Goal: Task Accomplishment & Management: Complete application form

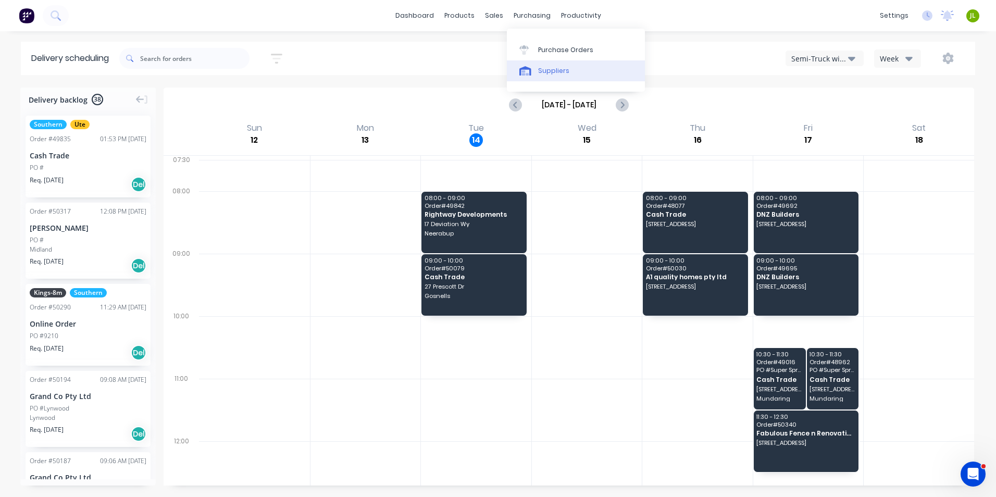
click at [547, 67] on div "Suppliers" at bounding box center [553, 70] width 31 height 9
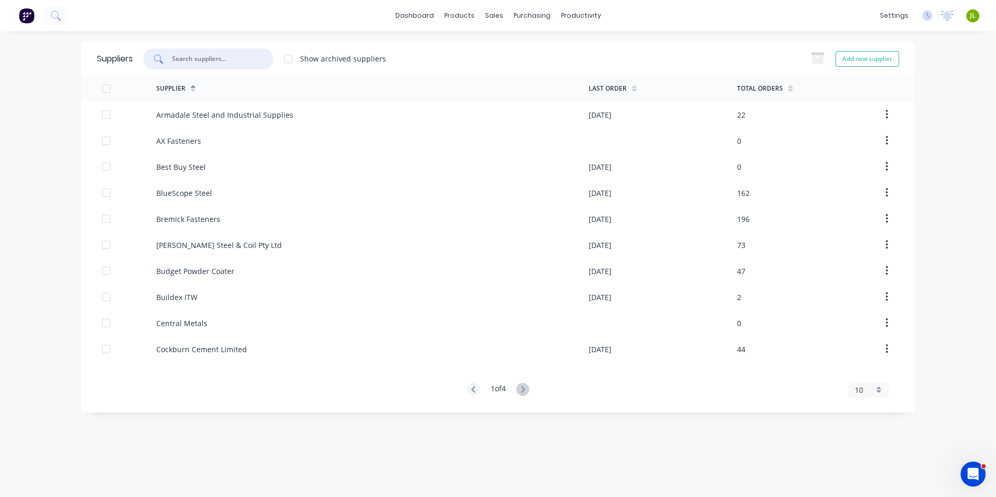
click at [207, 56] on input "text" at bounding box center [214, 59] width 86 height 10
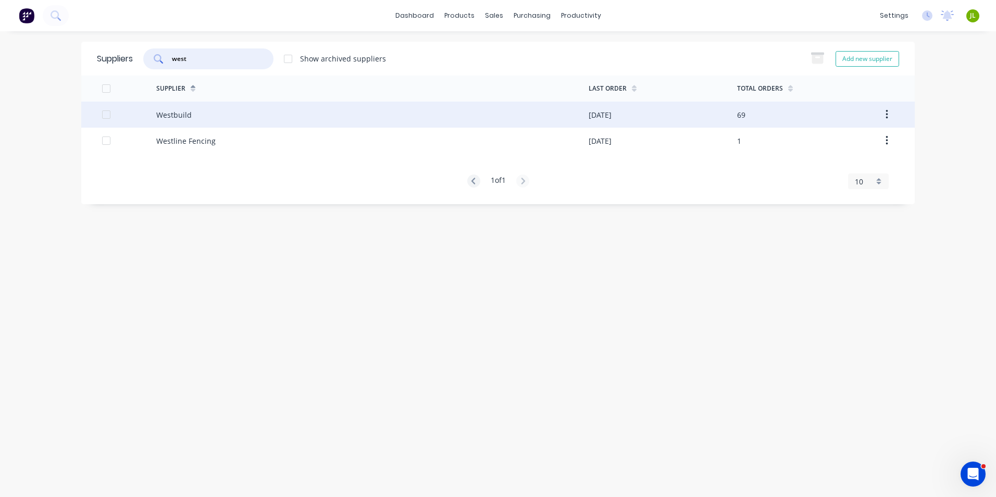
type input "west"
click at [201, 113] on div "Westbuild" at bounding box center [372, 115] width 432 height 26
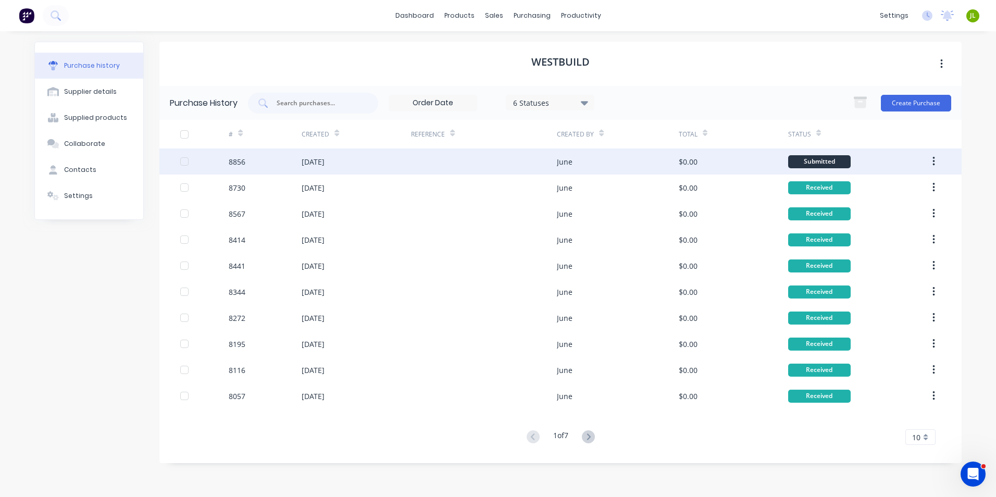
click at [448, 157] on div at bounding box center [484, 161] width 146 height 26
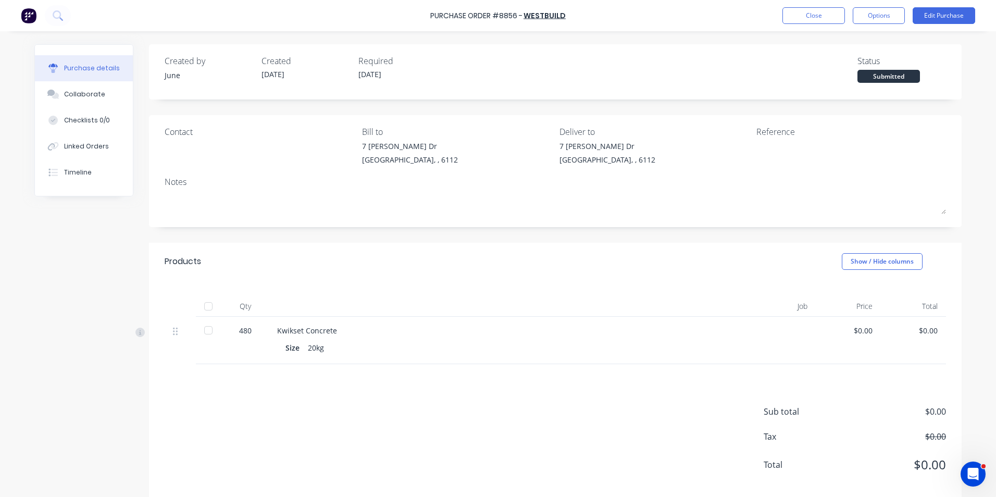
click at [715, 360] on div "Kwikset Concrete Size 20kg" at bounding box center [503, 340] width 469 height 47
click at [533, 19] on link "Westbuild" at bounding box center [544, 15] width 42 height 10
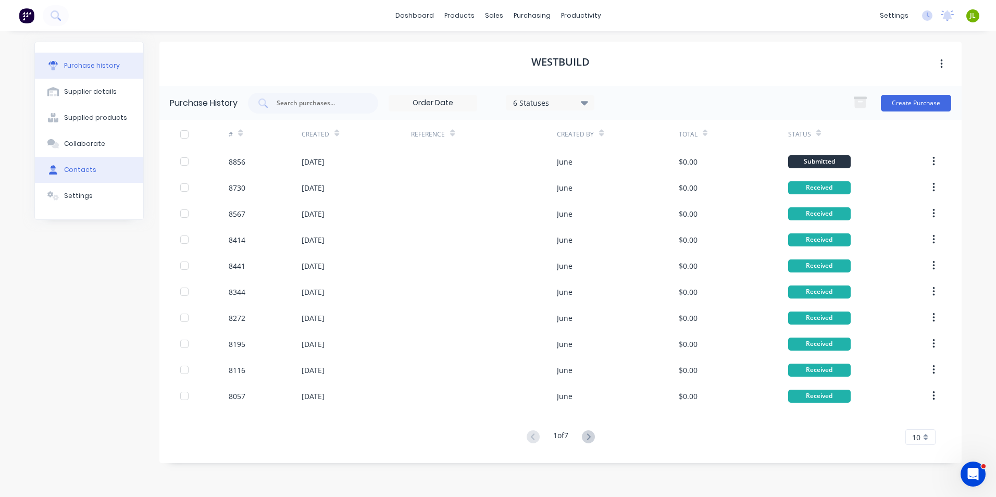
click at [90, 167] on div "Contacts" at bounding box center [80, 169] width 32 height 9
select select "AU"
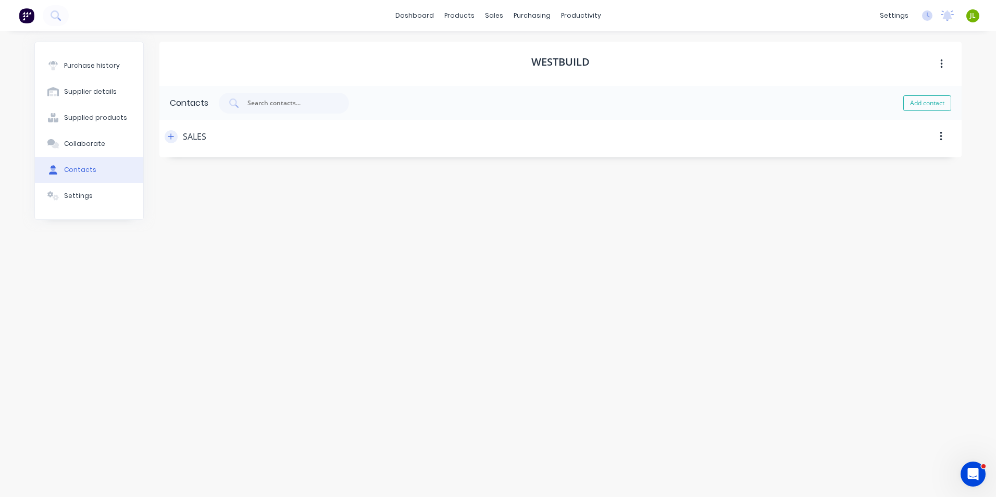
click at [173, 136] on icon "button" at bounding box center [171, 136] width 6 height 6
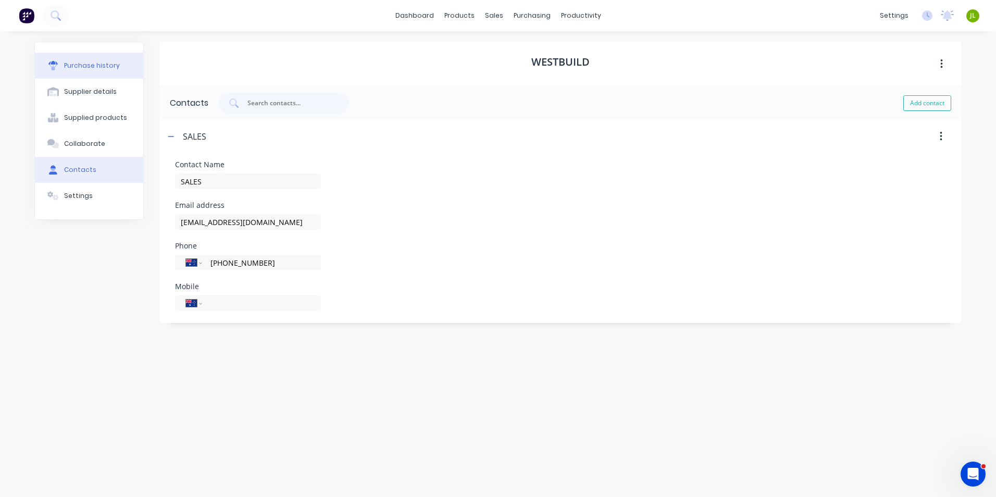
click at [123, 69] on button "Purchase history" at bounding box center [89, 66] width 108 height 26
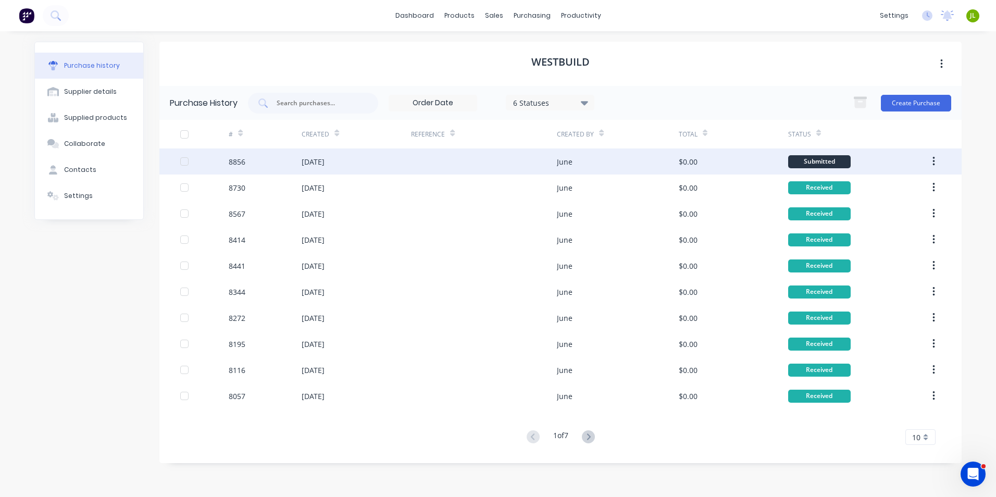
click at [429, 173] on div at bounding box center [484, 161] width 146 height 26
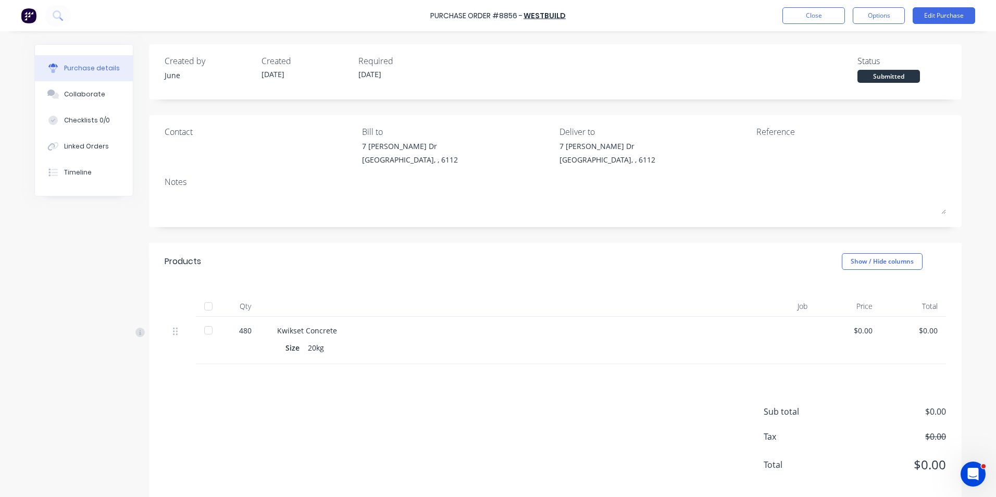
click at [470, 374] on div "Sub total $0.00 Tax $0.00 Total $0.00" at bounding box center [555, 433] width 813 height 138
click at [819, 18] on button "Close" at bounding box center [813, 15] width 63 height 17
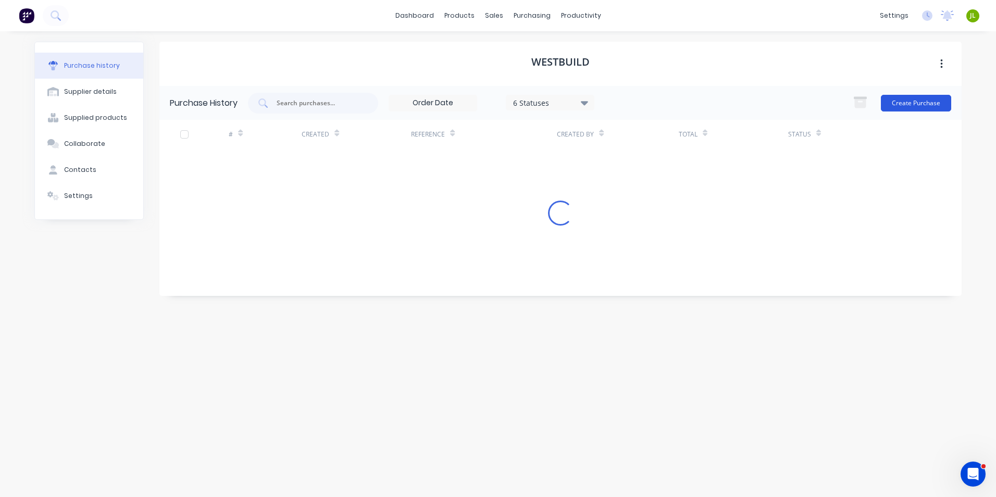
click at [933, 103] on button "Create Purchase" at bounding box center [916, 103] width 70 height 17
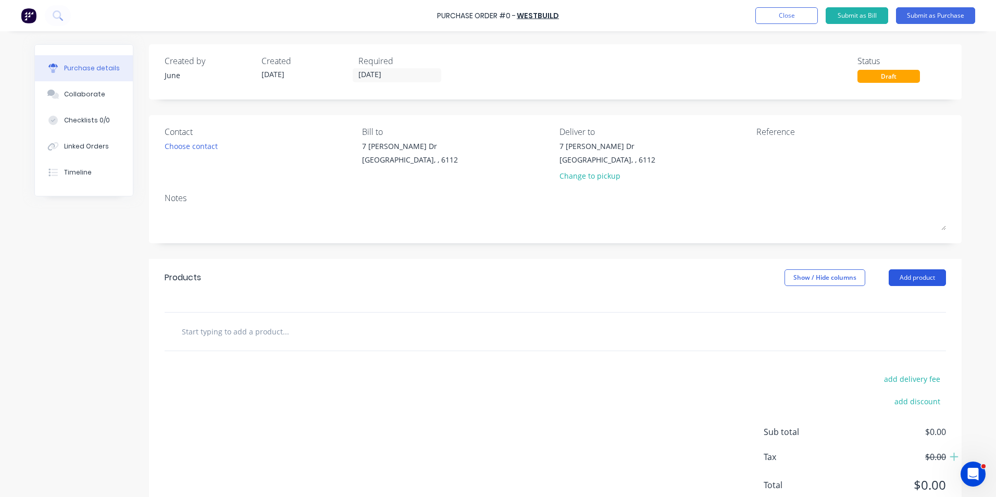
click at [918, 276] on button "Add product" at bounding box center [917, 277] width 57 height 17
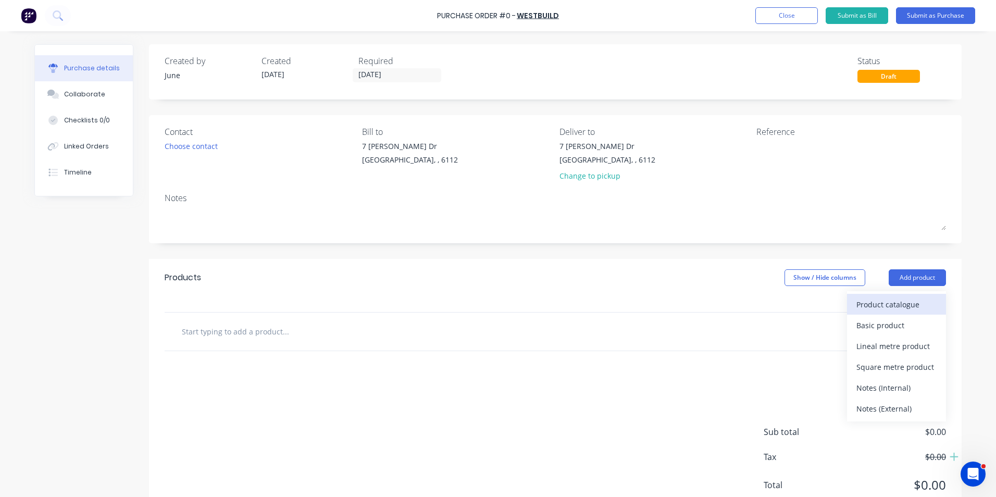
click at [881, 301] on div "Product catalogue" at bounding box center [896, 304] width 80 height 15
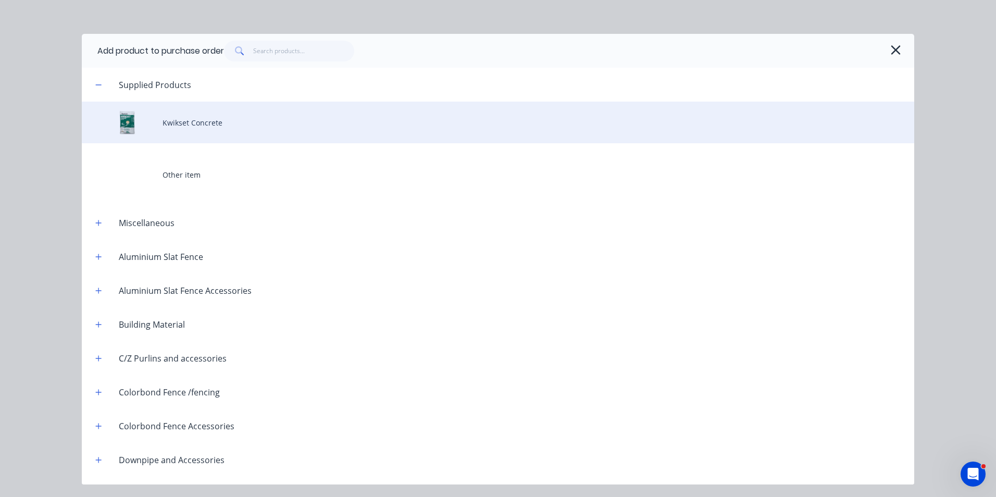
click at [217, 119] on div "Kwikset Concrete" at bounding box center [498, 123] width 832 height 42
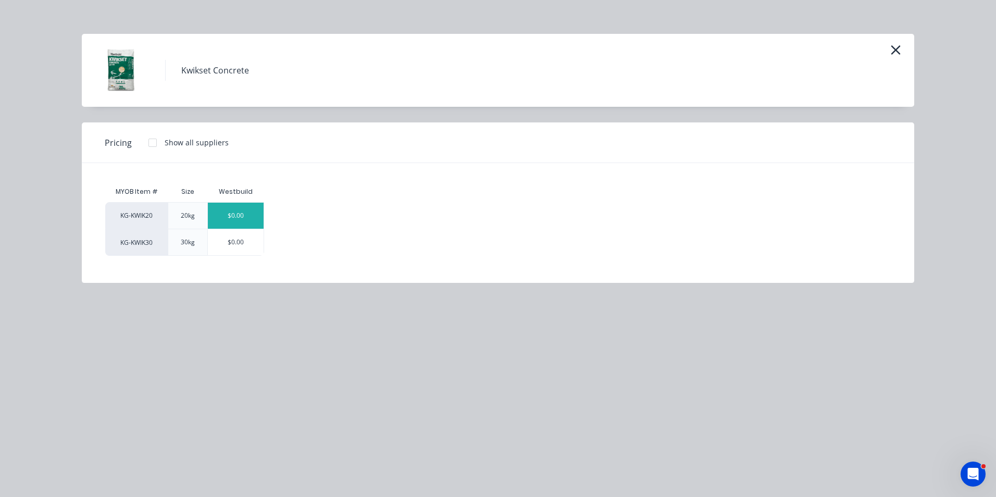
click at [236, 220] on div "$0.00" at bounding box center [236, 216] width 56 height 26
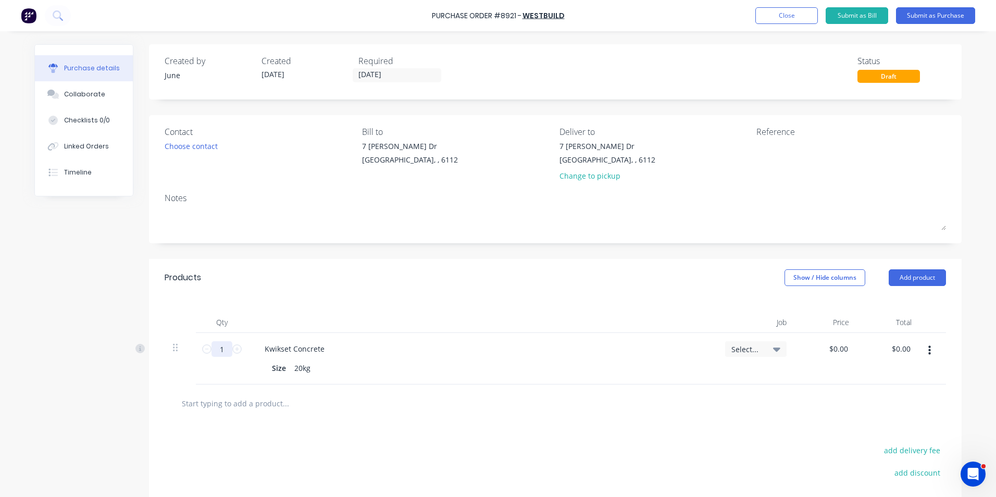
click at [214, 351] on input "1" at bounding box center [221, 349] width 21 height 16
type input "6"
click at [399, 345] on div "Kwikset Concrete" at bounding box center [482, 348] width 452 height 15
drag, startPoint x: 223, startPoint y: 347, endPoint x: 215, endPoint y: 351, distance: 9.6
click at [215, 351] on input "360" at bounding box center [221, 349] width 21 height 16
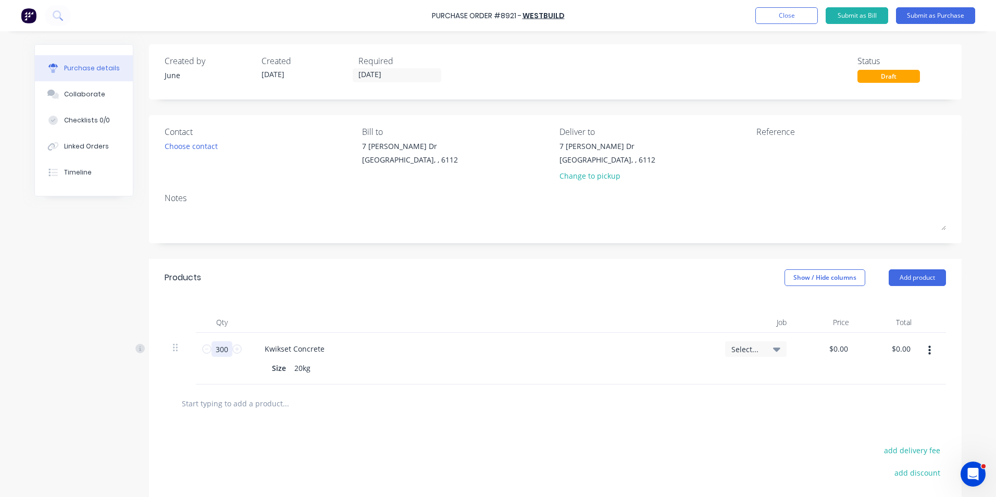
type input "300"
click at [522, 359] on div "Kwikset Concrete Size 20kg" at bounding box center [482, 359] width 469 height 52
click at [419, 79] on input "[DATE]" at bounding box center [397, 75] width 88 height 13
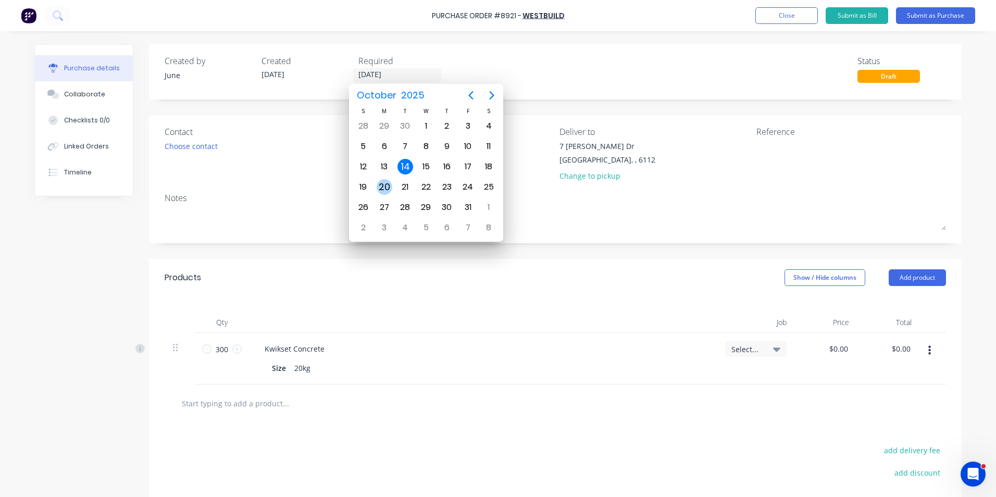
click at [388, 181] on div "20" at bounding box center [385, 187] width 16 height 16
type input "20/10/25"
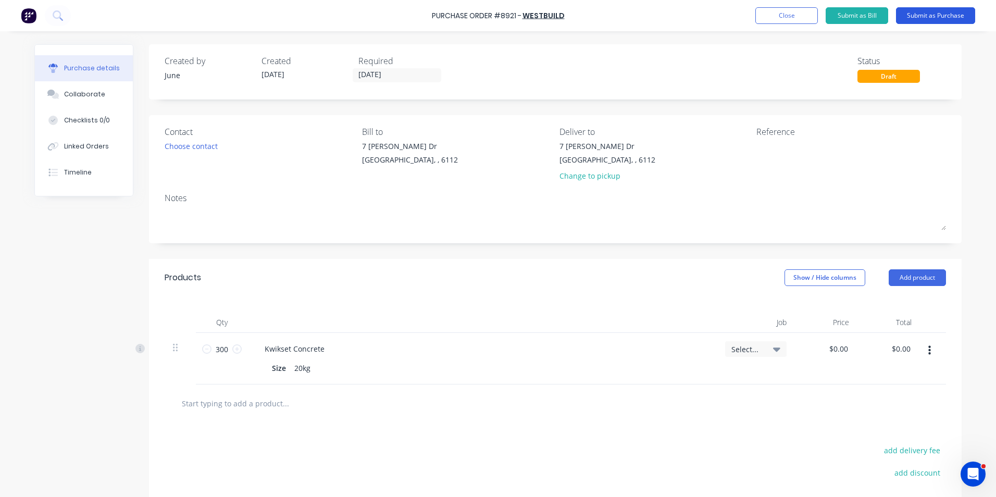
click at [931, 17] on button "Submit as Purchase" at bounding box center [935, 15] width 79 height 17
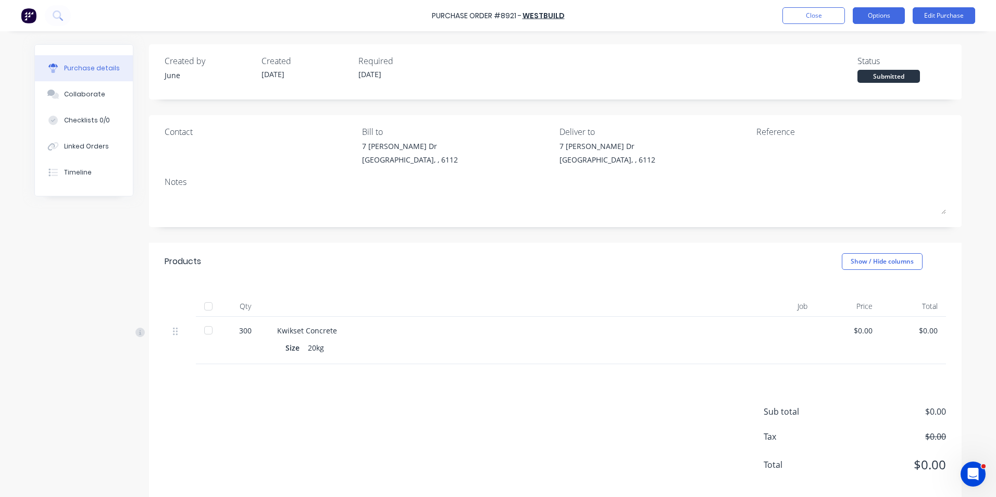
click at [871, 14] on button "Options" at bounding box center [879, 15] width 52 height 17
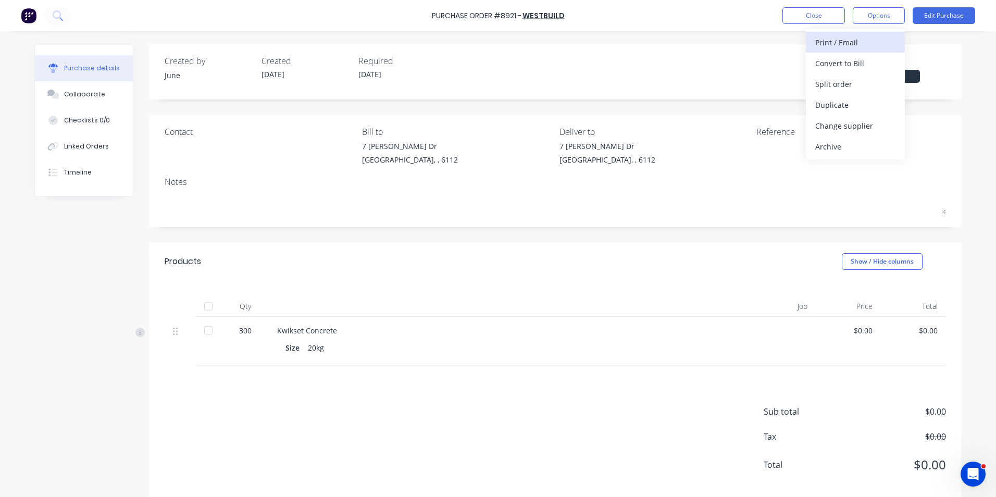
click at [870, 41] on div "Print / Email" at bounding box center [855, 42] width 80 height 15
click at [866, 79] on div "Without pricing" at bounding box center [855, 84] width 80 height 15
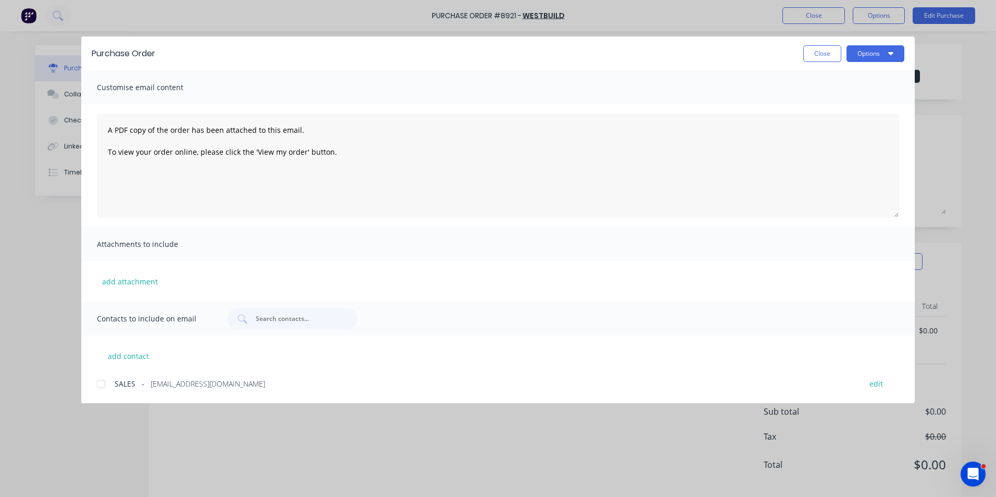
click at [110, 390] on div at bounding box center [101, 383] width 21 height 21
click at [863, 49] on button "Options" at bounding box center [875, 53] width 58 height 17
click at [833, 119] on div "Email" at bounding box center [855, 121] width 80 height 15
click at [810, 55] on button "Close" at bounding box center [822, 53] width 38 height 17
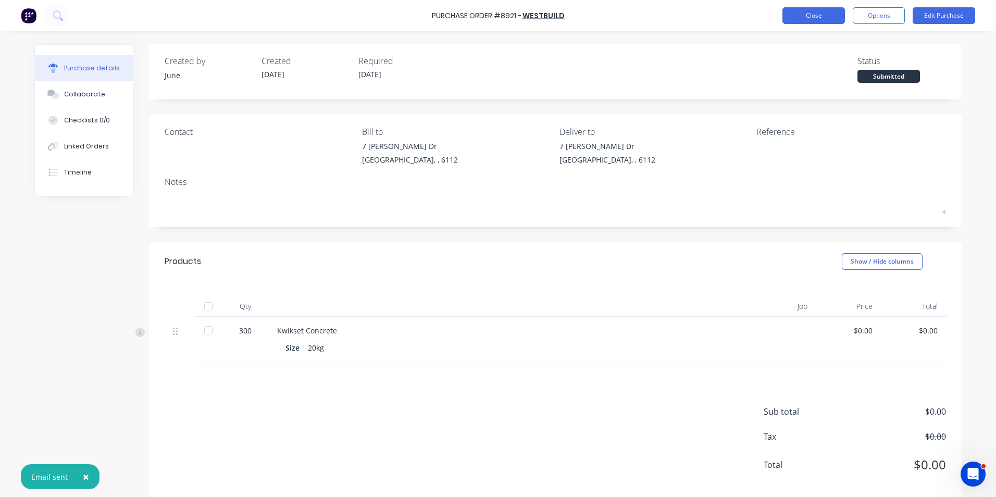
click at [812, 19] on button "Close" at bounding box center [813, 15] width 63 height 17
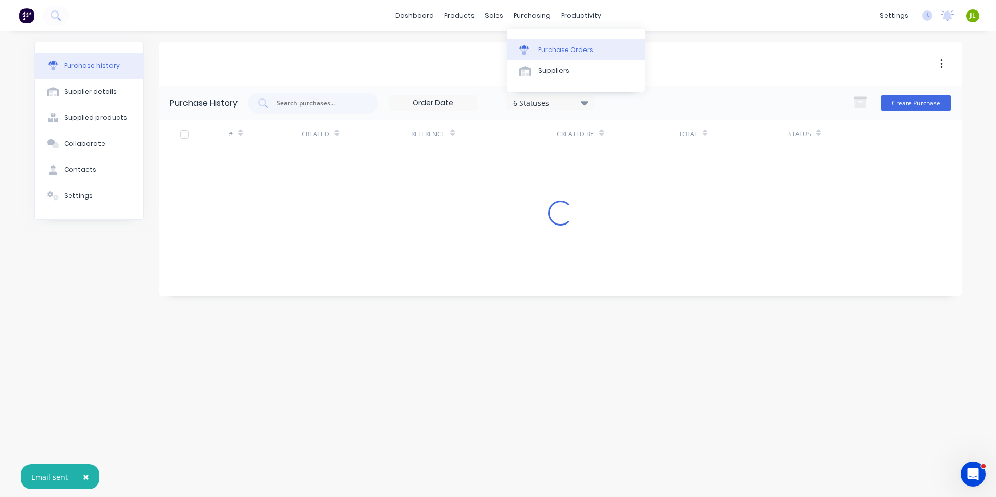
click at [518, 56] on link "Purchase Orders" at bounding box center [576, 49] width 138 height 21
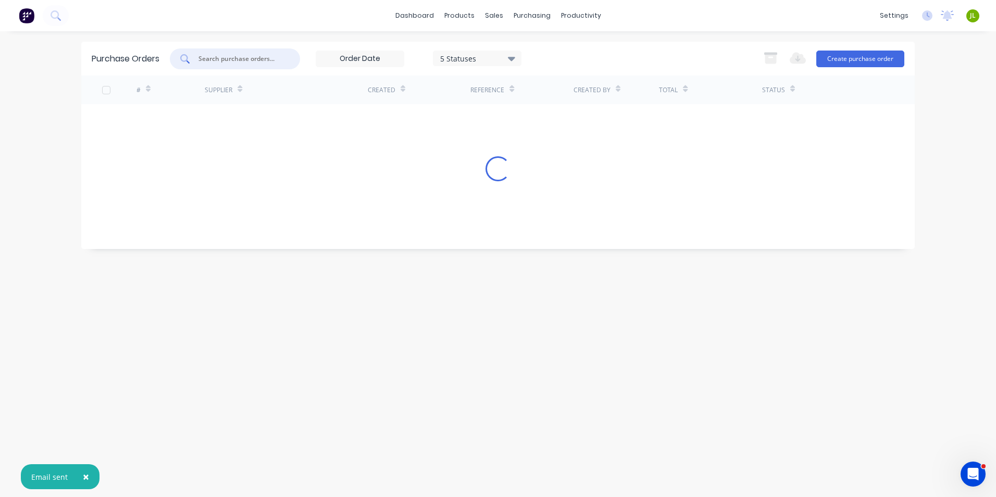
click at [273, 59] on input "text" at bounding box center [240, 59] width 86 height 10
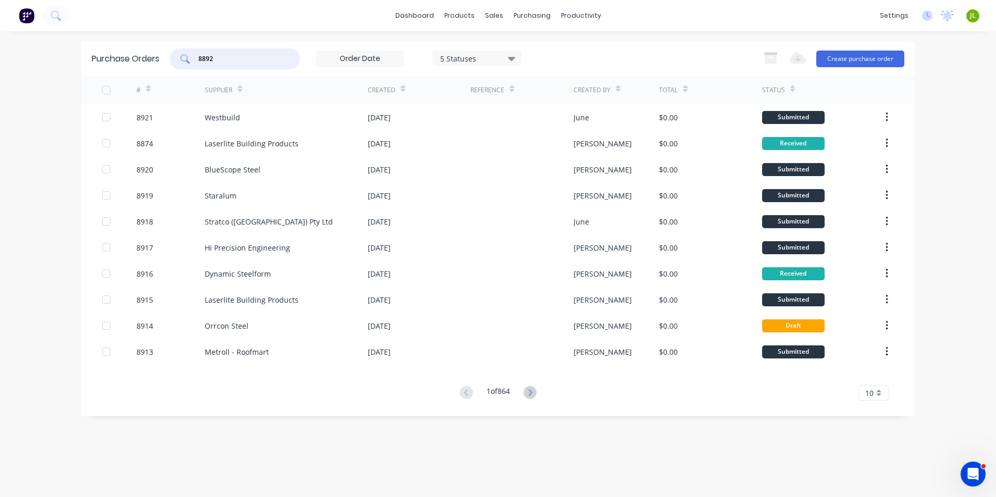
type input "8892"
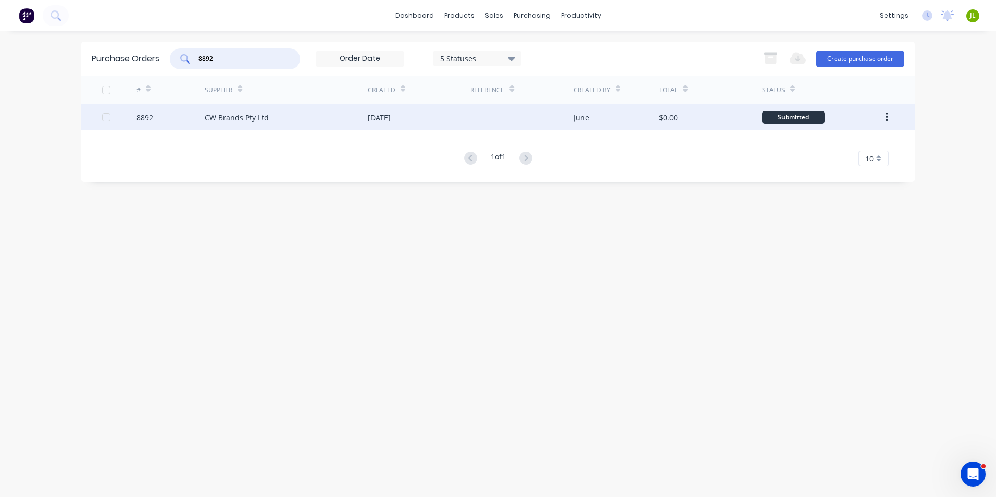
click at [278, 113] on div "CW Brands Pty Ltd" at bounding box center [286, 117] width 163 height 26
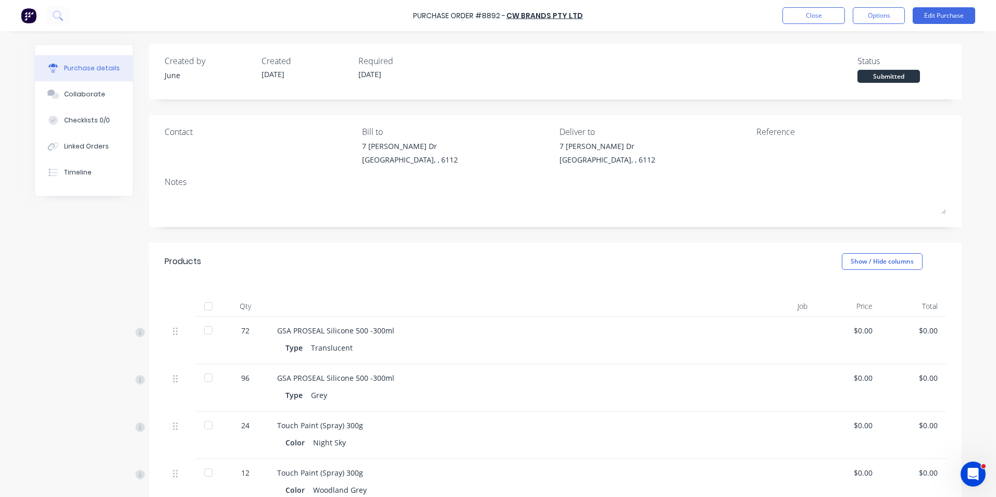
click at [213, 335] on div at bounding box center [208, 330] width 21 height 21
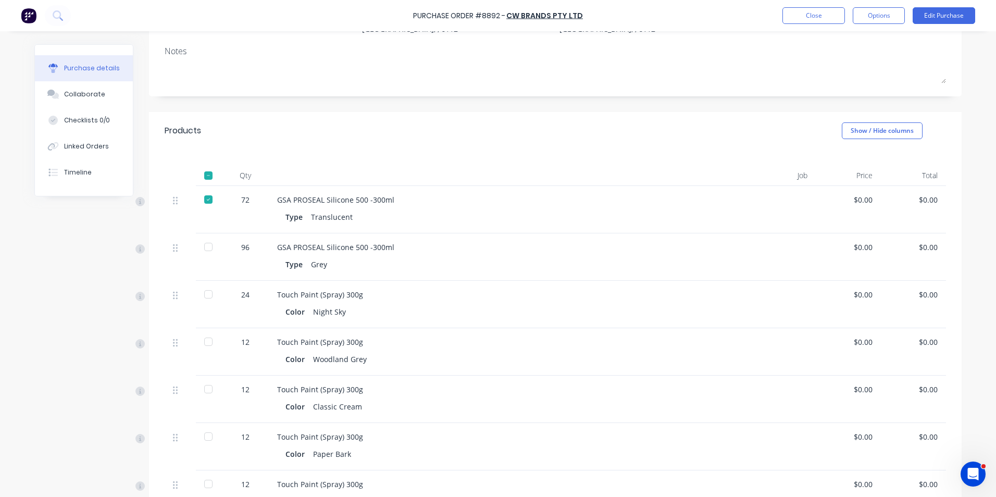
scroll to position [156, 0]
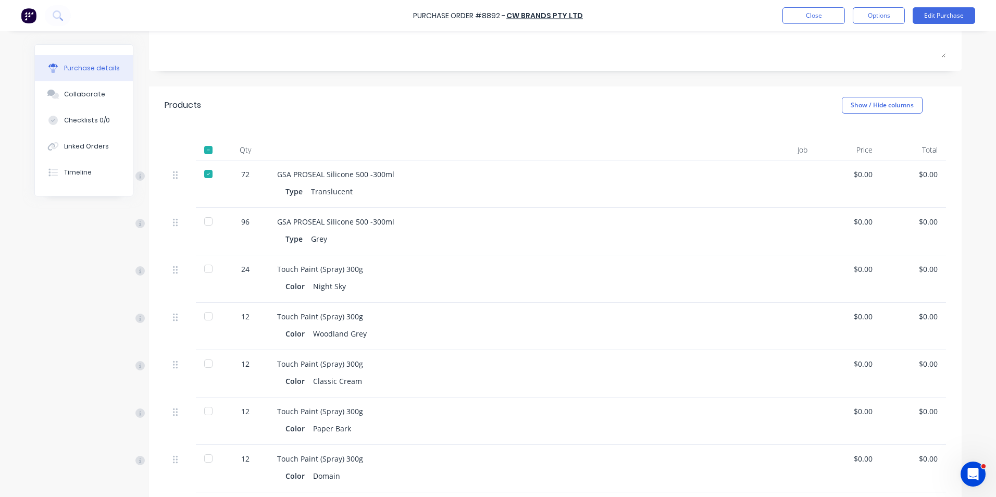
click at [202, 364] on div at bounding box center [208, 363] width 21 height 21
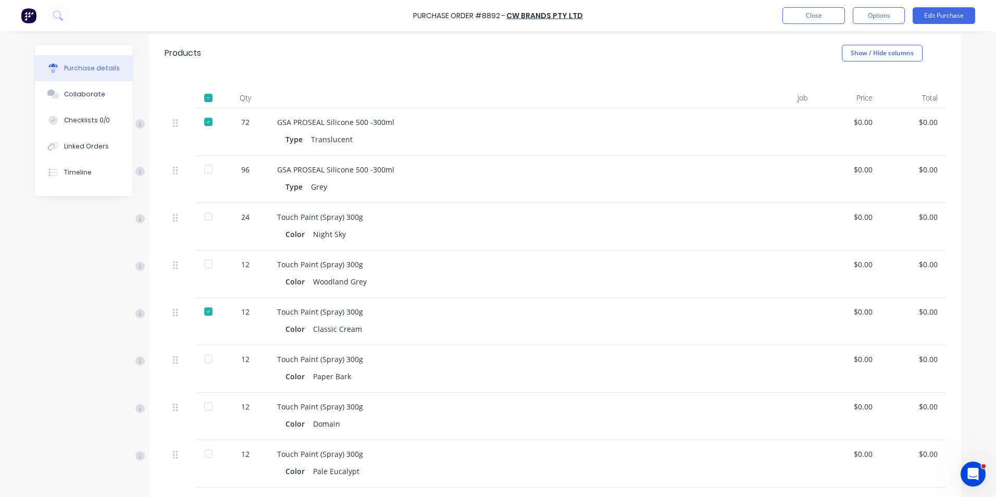
scroll to position [260, 0]
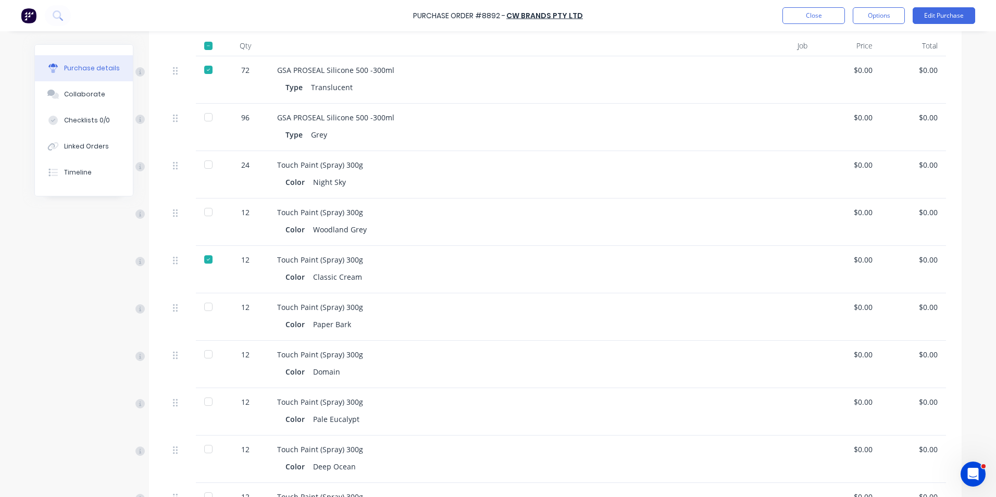
click at [205, 402] on div at bounding box center [208, 401] width 21 height 21
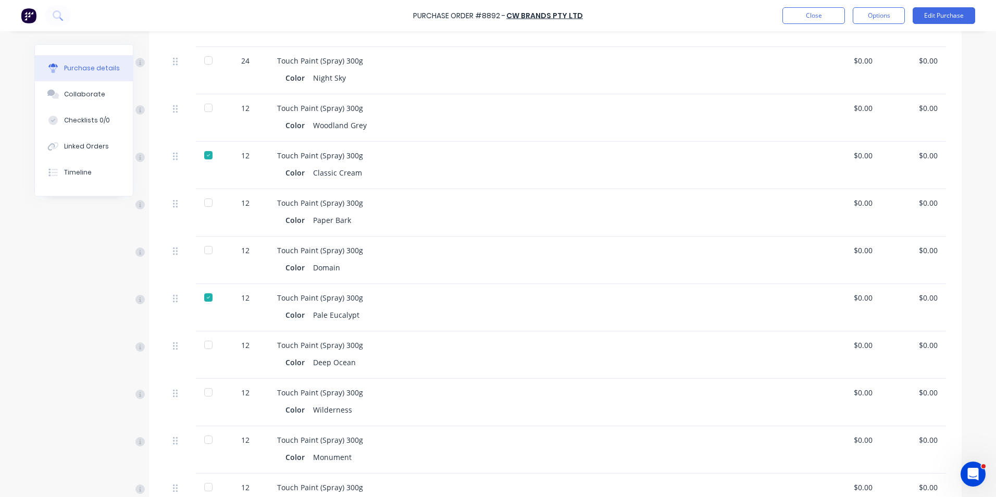
scroll to position [417, 0]
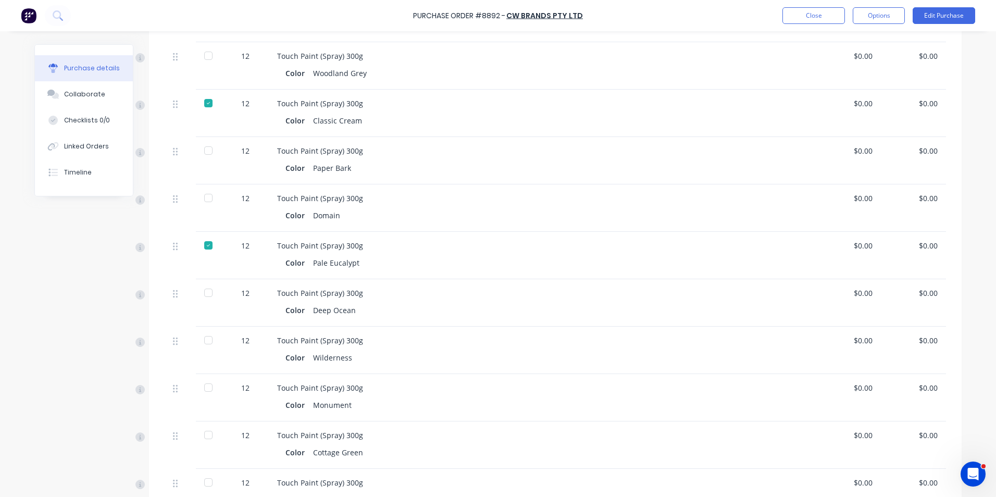
click at [206, 340] on div at bounding box center [208, 340] width 21 height 21
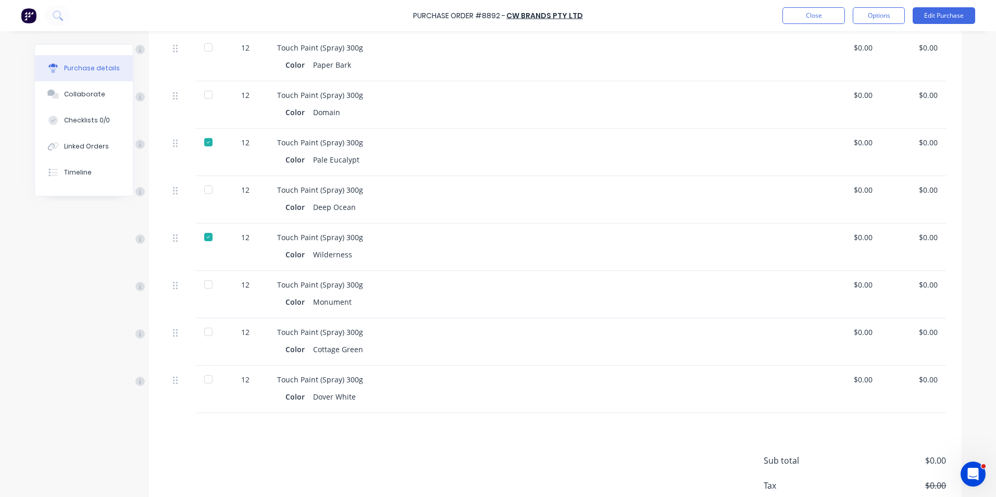
scroll to position [521, 0]
drag, startPoint x: 197, startPoint y: 329, endPoint x: 207, endPoint y: 336, distance: 11.9
click at [198, 329] on div at bounding box center [208, 330] width 21 height 21
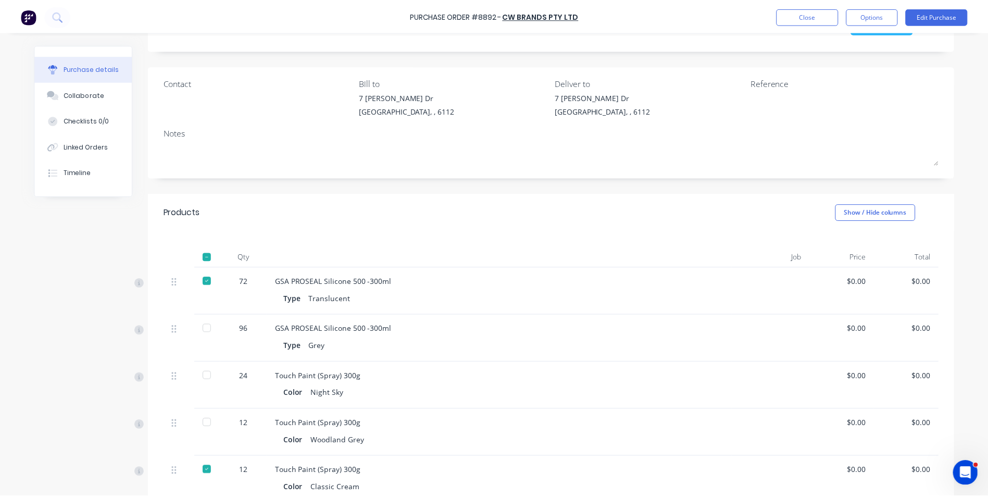
scroll to position [0, 0]
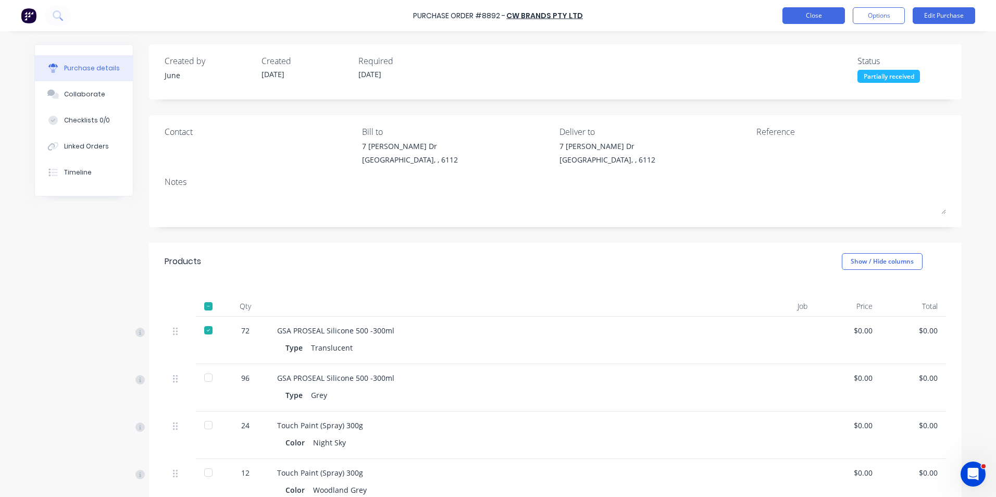
click at [831, 8] on button "Close" at bounding box center [813, 15] width 63 height 17
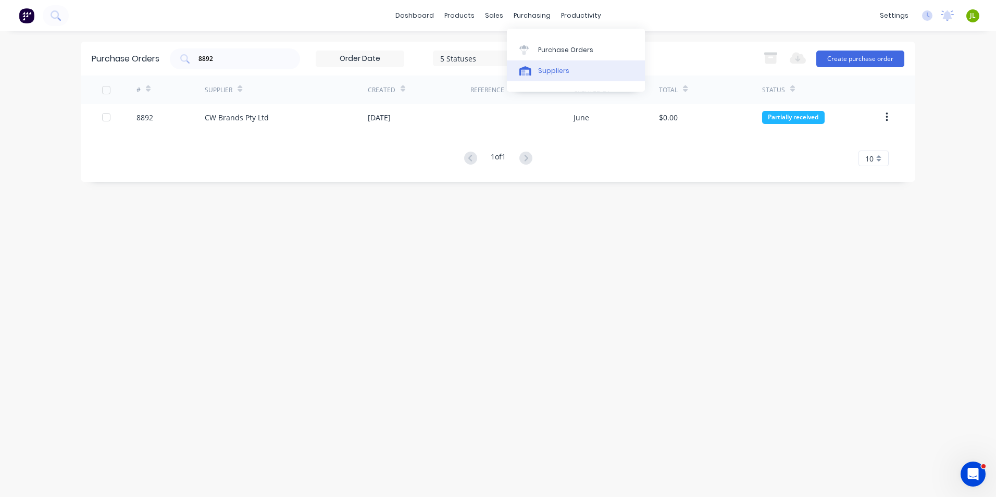
click at [536, 65] on link "Suppliers" at bounding box center [576, 70] width 138 height 21
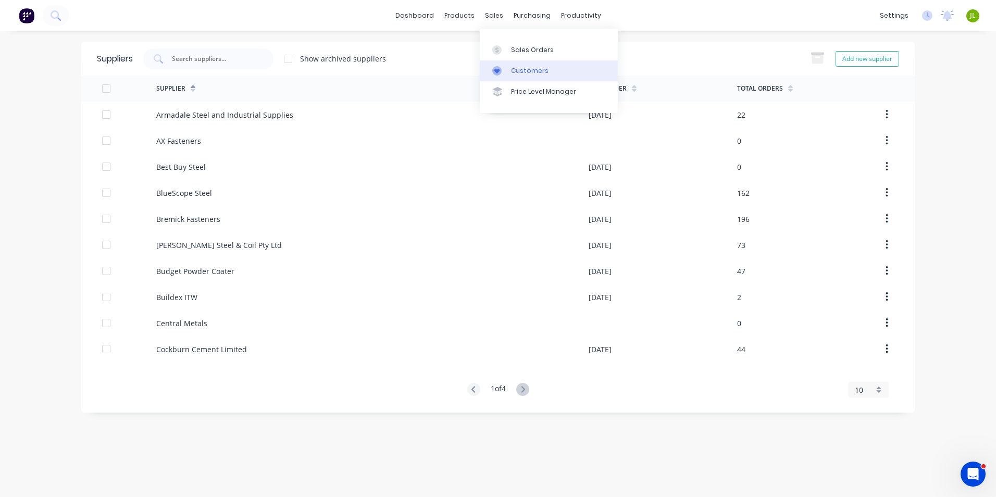
click at [507, 72] on div at bounding box center [500, 70] width 16 height 9
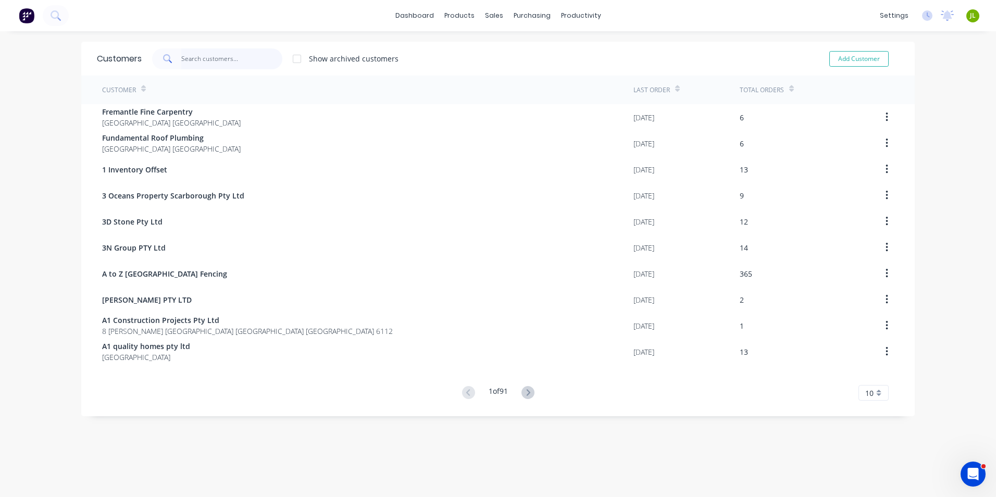
click at [234, 55] on input "text" at bounding box center [232, 58] width 102 height 21
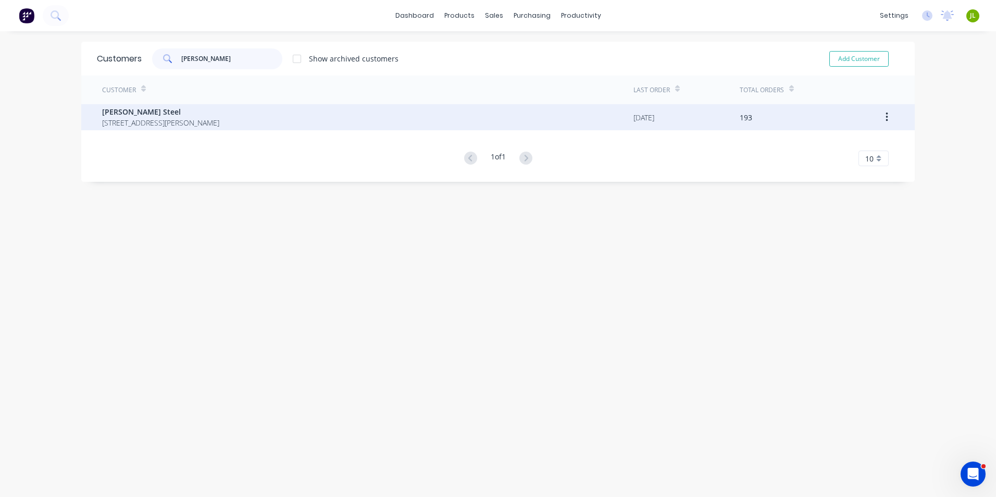
type input "roys"
click at [136, 117] on span "21 McCook St, Forrestdale WA 6112" at bounding box center [160, 122] width 117 height 11
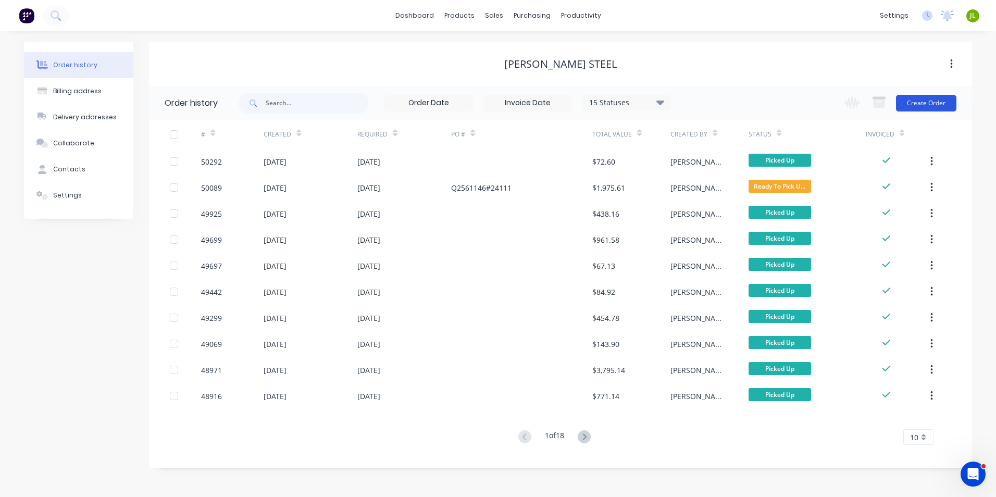
click at [933, 96] on button "Create Order" at bounding box center [926, 103] width 60 height 17
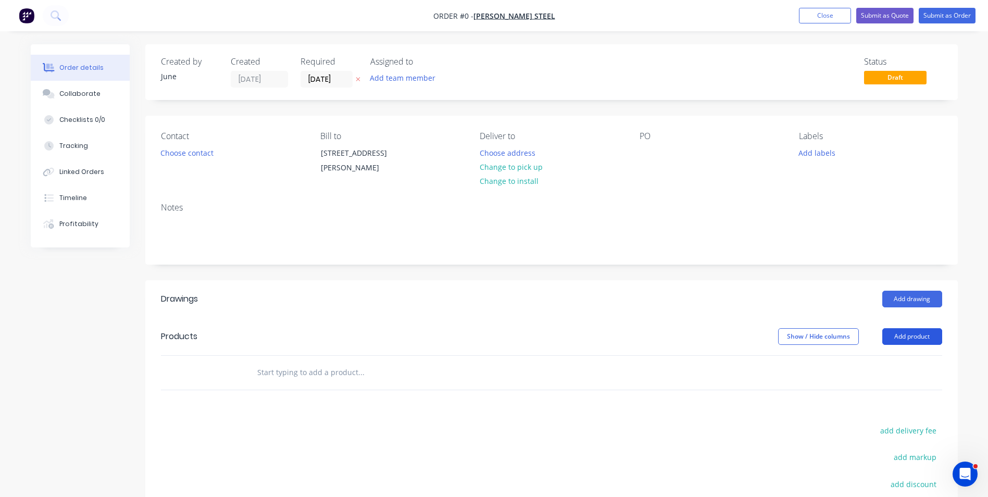
click at [909, 332] on button "Add product" at bounding box center [912, 336] width 60 height 17
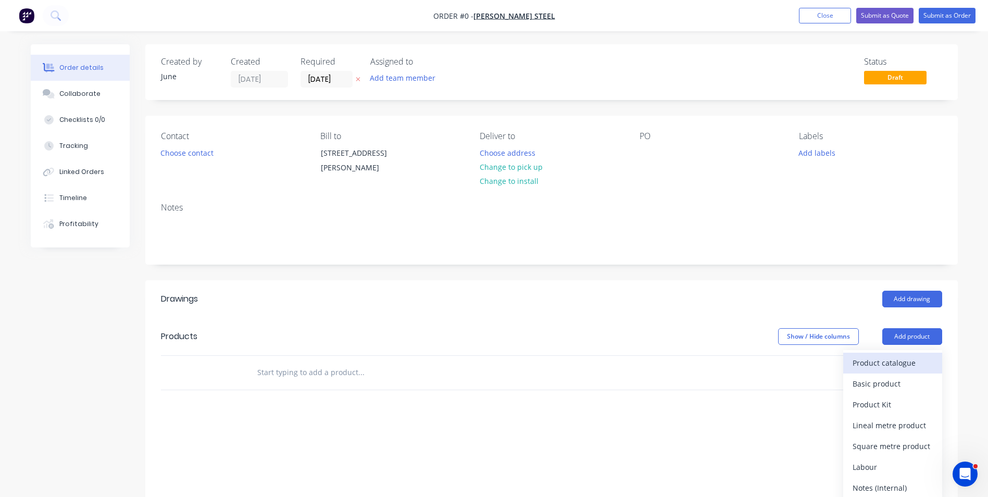
click at [896, 360] on div "Product catalogue" at bounding box center [893, 362] width 80 height 15
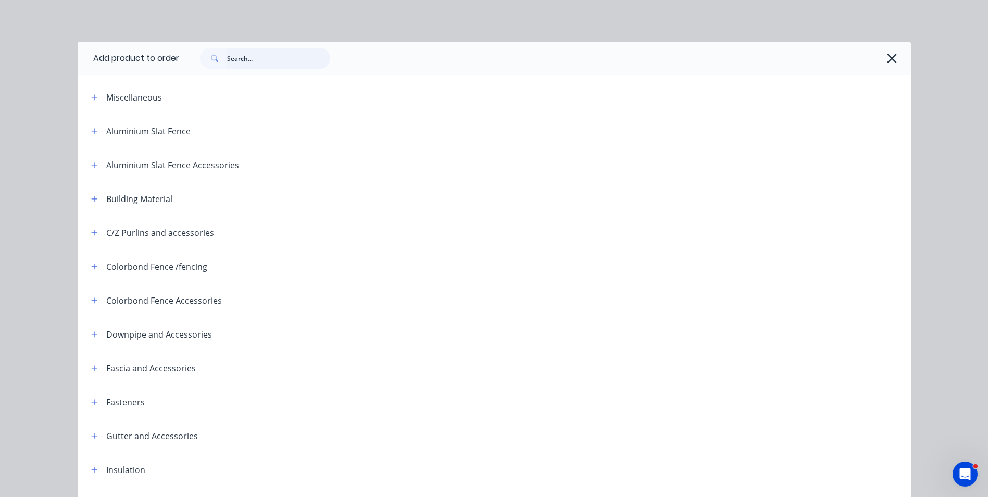
click at [239, 61] on input "text" at bounding box center [278, 58] width 103 height 21
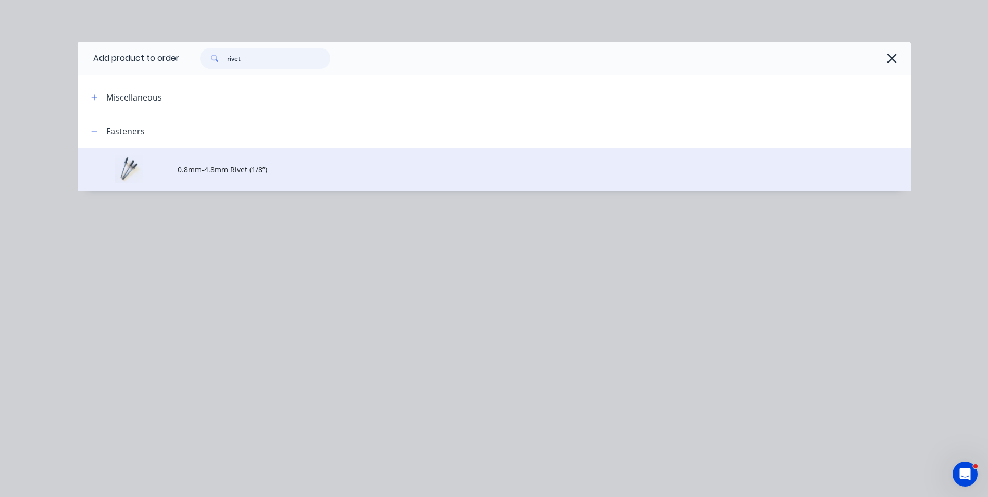
type input "rivet"
click at [278, 174] on span "0.8mm-4.8mm Rivet (1/8”)" at bounding box center [471, 169] width 586 height 11
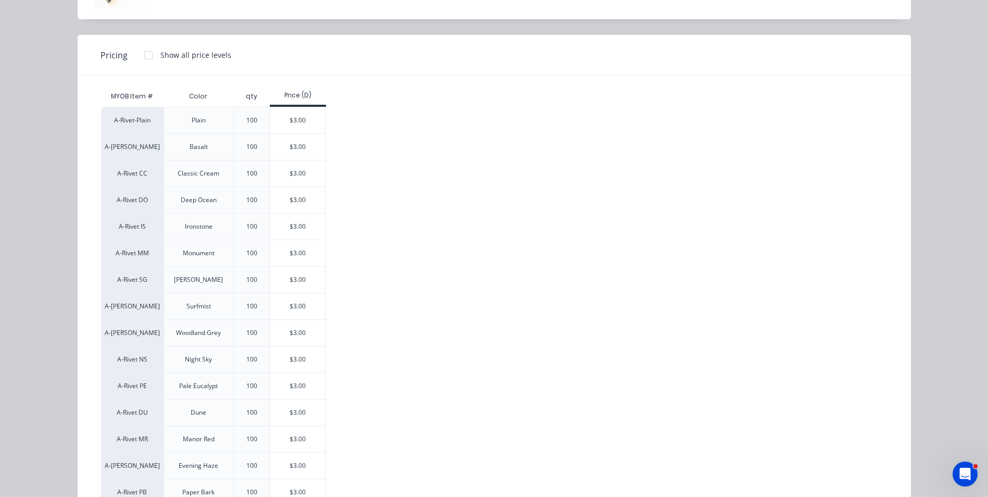
scroll to position [34, 0]
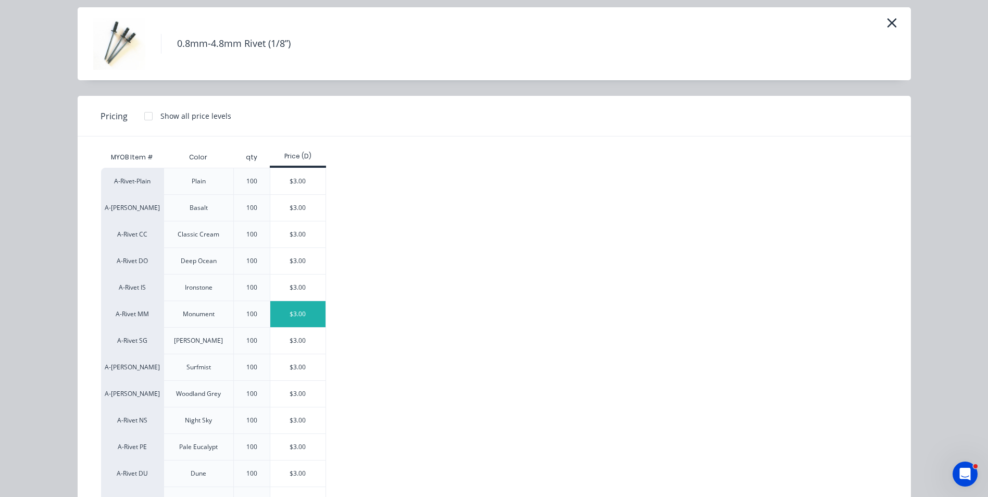
click at [298, 313] on div "$3.00" at bounding box center [298, 314] width 56 height 26
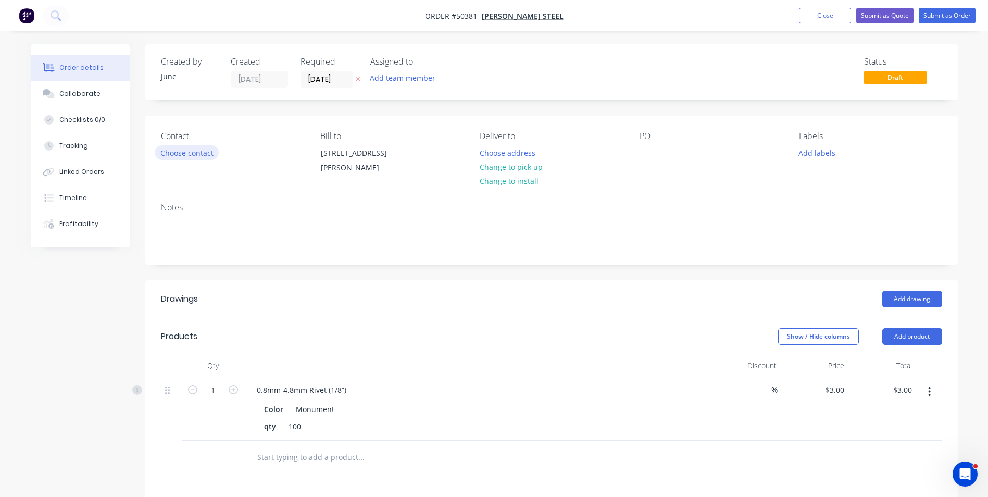
click at [167, 155] on button "Choose contact" at bounding box center [187, 152] width 64 height 14
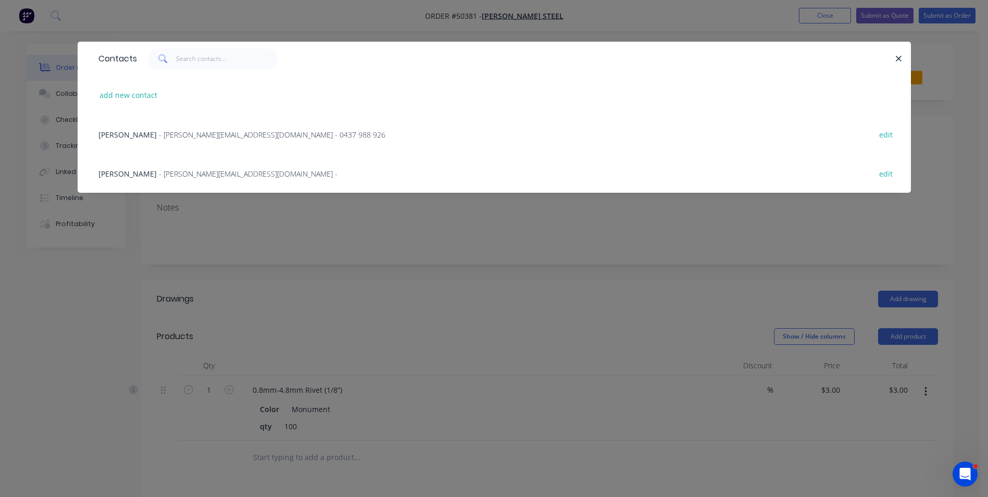
click at [171, 134] on span "- marc@royssteel.com.au - 0437 988 926" at bounding box center [272, 135] width 227 height 10
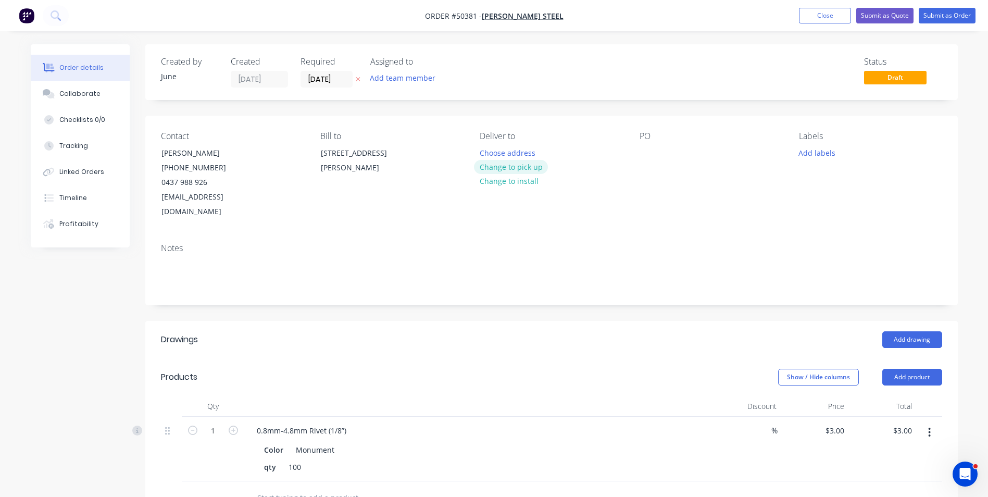
click at [537, 171] on button "Change to pick up" at bounding box center [511, 167] width 74 height 14
click at [948, 22] on button "Submit as Order" at bounding box center [947, 16] width 57 height 16
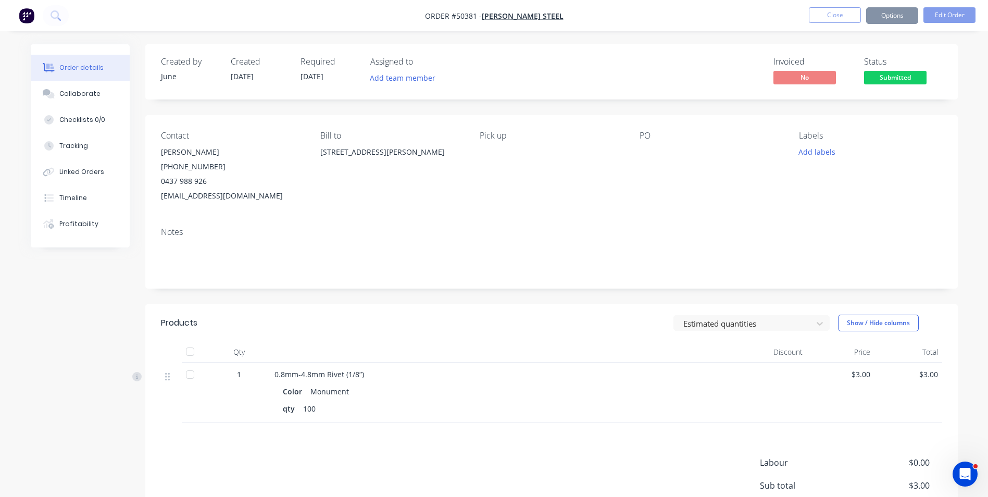
click at [910, 19] on button "Options" at bounding box center [892, 15] width 52 height 17
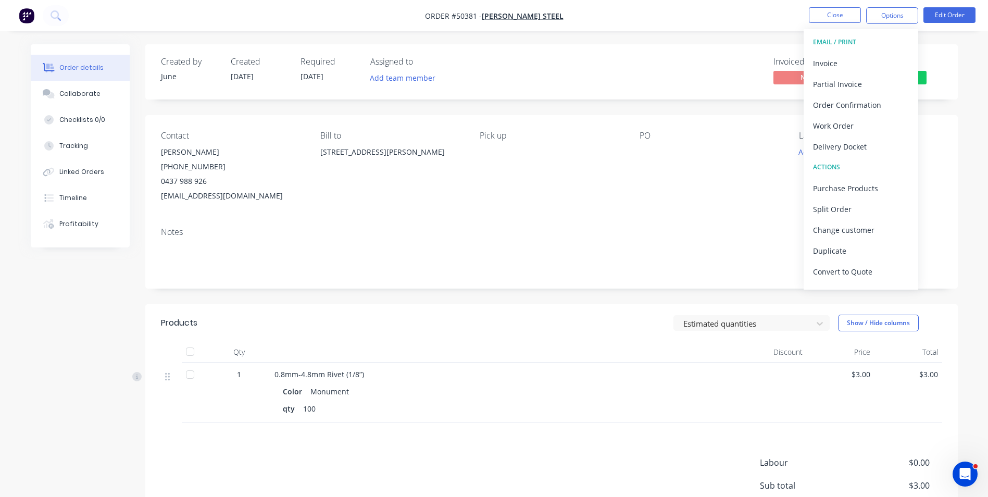
click at [897, 52] on button "EMAIL / PRINT" at bounding box center [861, 42] width 115 height 21
click at [891, 60] on div "Invoice" at bounding box center [861, 63] width 96 height 15
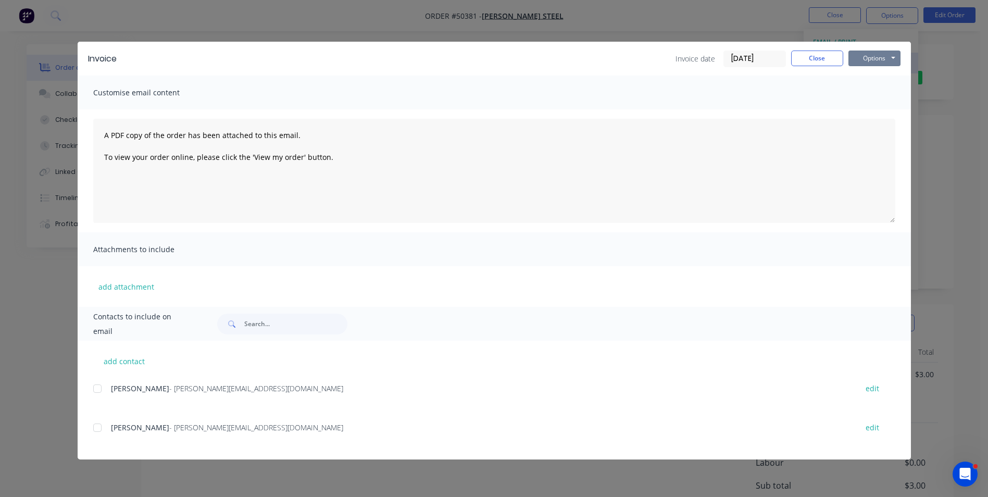
click at [888, 58] on button "Options" at bounding box center [874, 59] width 52 height 16
click at [102, 392] on div at bounding box center [97, 388] width 21 height 21
click at [853, 63] on button "Options" at bounding box center [874, 59] width 52 height 16
click at [873, 114] on button "Email" at bounding box center [881, 111] width 67 height 17
click at [810, 62] on button "Close" at bounding box center [817, 59] width 52 height 16
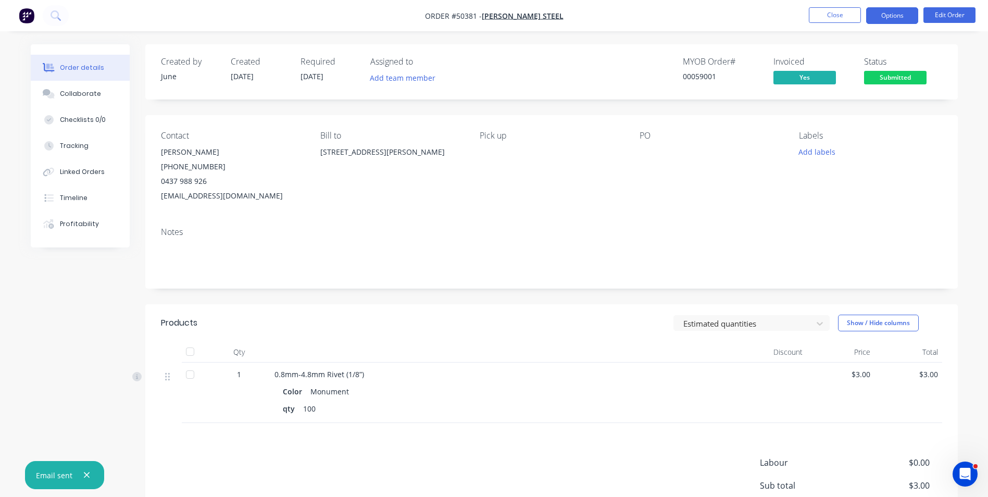
click at [918, 13] on button "Options" at bounding box center [892, 15] width 52 height 17
click at [740, 201] on div "PO" at bounding box center [711, 167] width 143 height 72
click at [805, 151] on button "Add labels" at bounding box center [817, 152] width 48 height 14
click at [736, 171] on div "PO" at bounding box center [711, 167] width 143 height 72
click at [872, 83] on span "Submitted" at bounding box center [895, 77] width 63 height 13
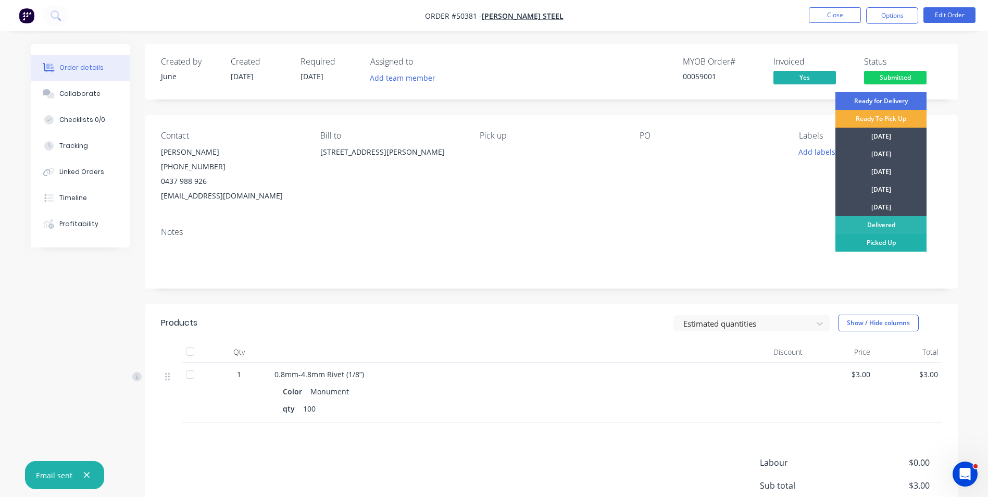
click at [880, 236] on div "Picked Up" at bounding box center [880, 243] width 91 height 18
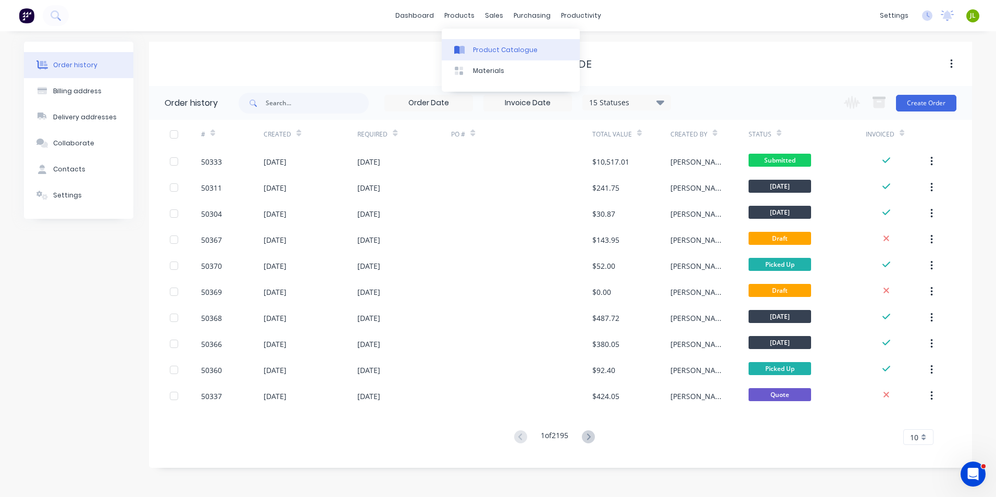
click at [471, 47] on link "Product Catalogue" at bounding box center [511, 49] width 138 height 21
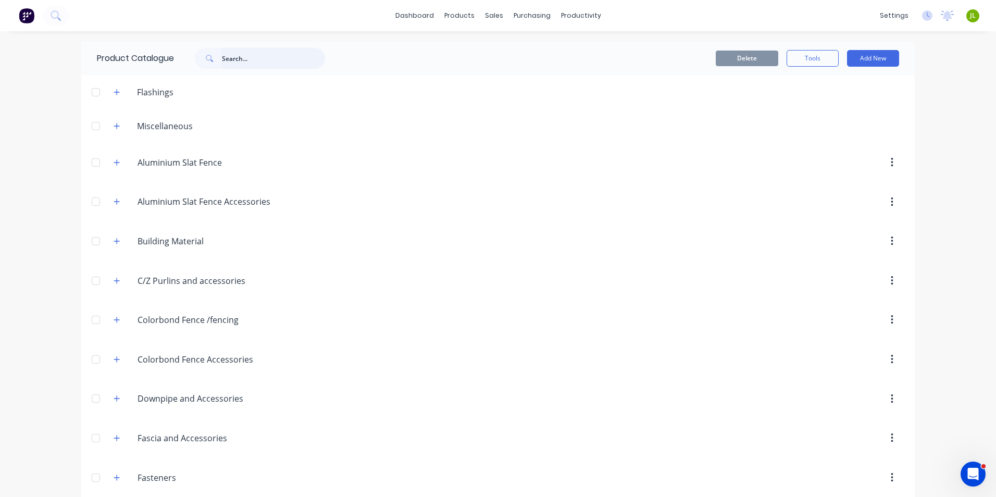
click at [261, 58] on input "text" at bounding box center [273, 58] width 103 height 21
type input "kwi"
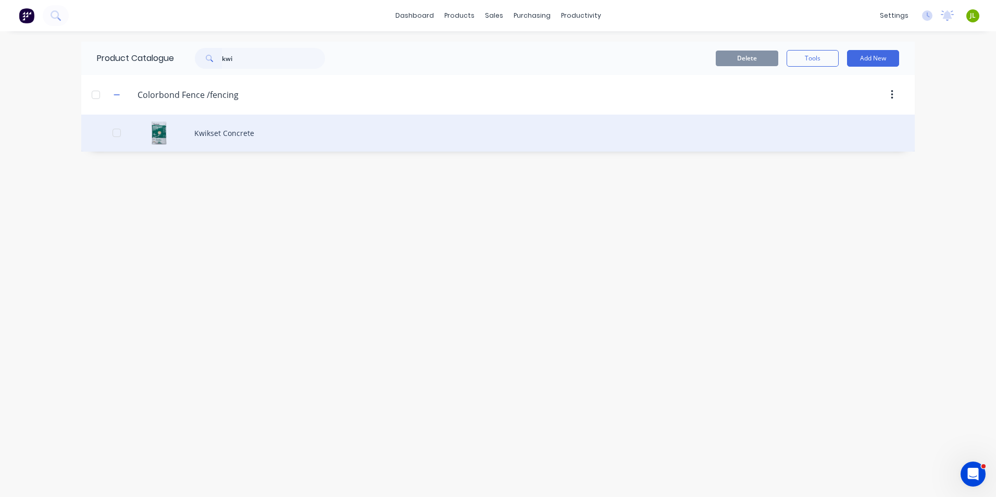
click at [221, 122] on div "Kwikset Concrete" at bounding box center [497, 133] width 833 height 37
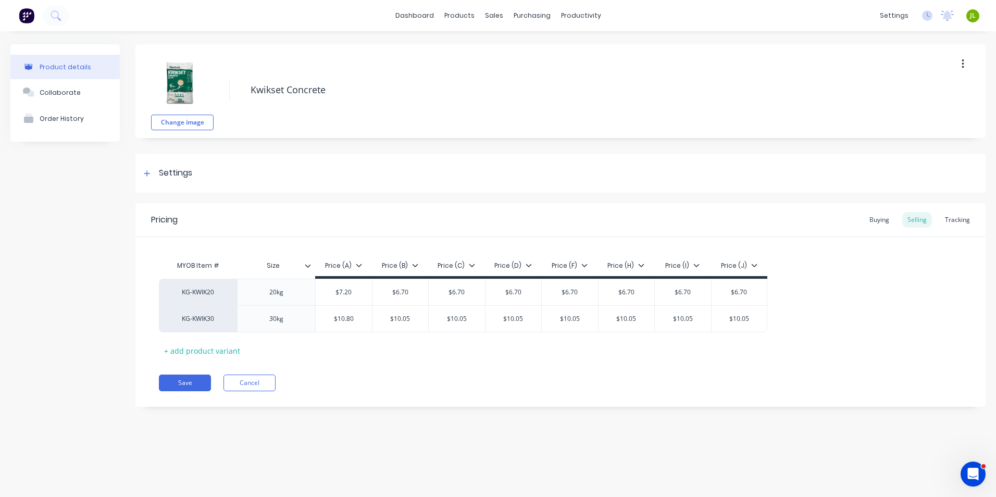
type textarea "x"
click at [950, 223] on div "Tracking" at bounding box center [957, 220] width 35 height 16
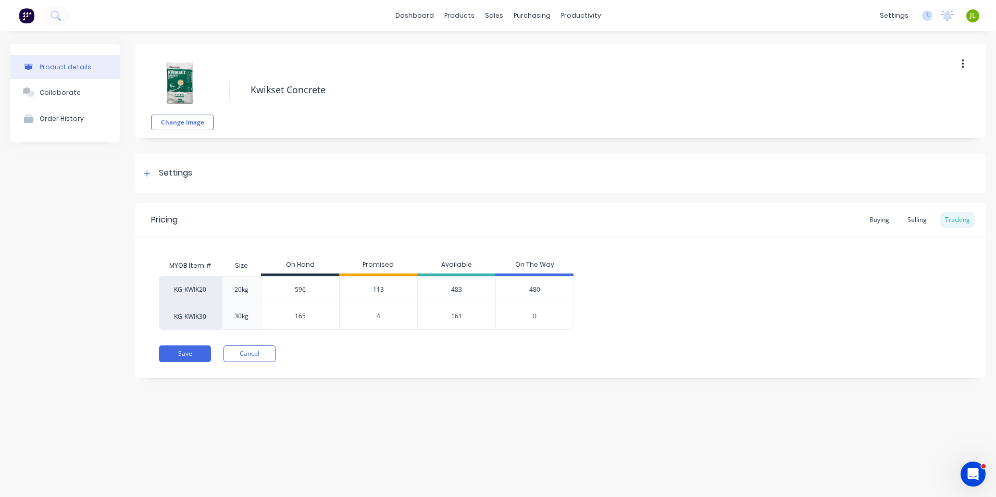
drag, startPoint x: 310, startPoint y: 292, endPoint x: 285, endPoint y: 291, distance: 25.5
click at [285, 291] on input "596" at bounding box center [300, 289] width 78 height 9
type input "60"
type textarea "x"
type input "60"
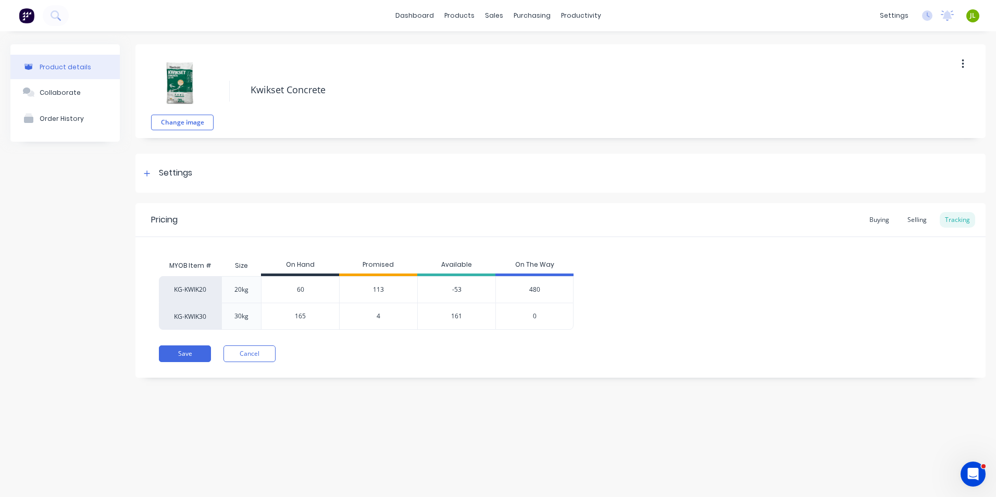
drag, startPoint x: 310, startPoint y: 315, endPoint x: 248, endPoint y: 315, distance: 61.5
click at [248, 315] on div "KG-KWIK30 30kg 165 165 4 161 0" at bounding box center [366, 316] width 415 height 27
type input "80"
type textarea "x"
type input "80"
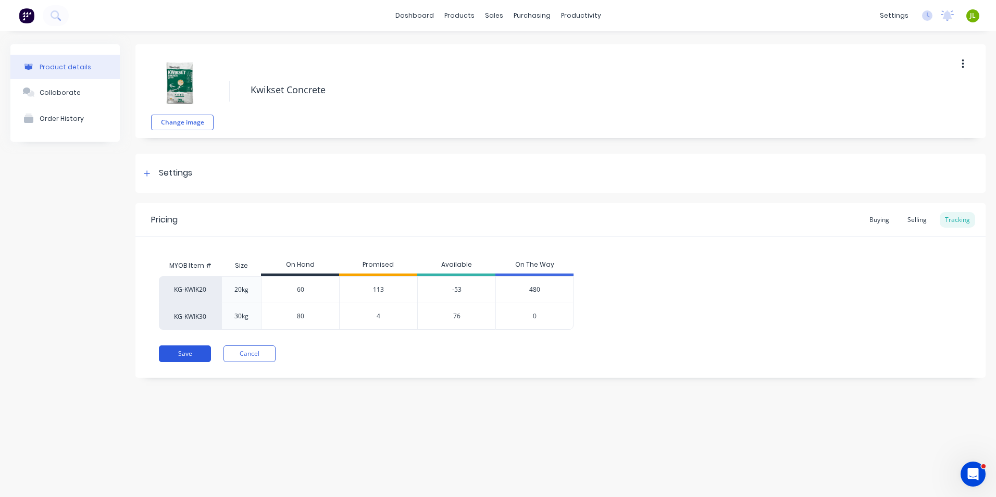
click at [194, 355] on button "Save" at bounding box center [185, 353] width 52 height 17
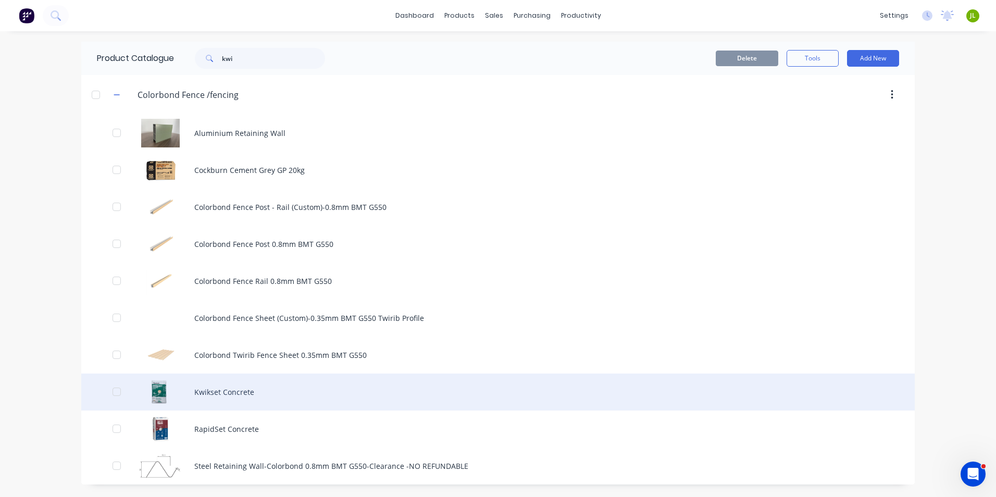
click at [245, 388] on div "Kwikset Concrete" at bounding box center [497, 391] width 833 height 37
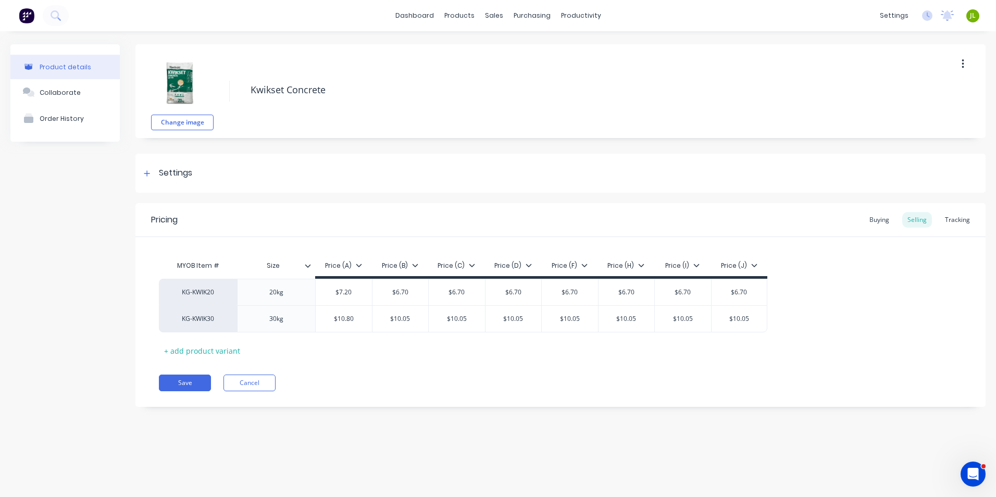
click at [940, 212] on div "Buying Selling Tracking" at bounding box center [919, 220] width 111 height 16
click at [965, 226] on div "Tracking" at bounding box center [957, 220] width 35 height 16
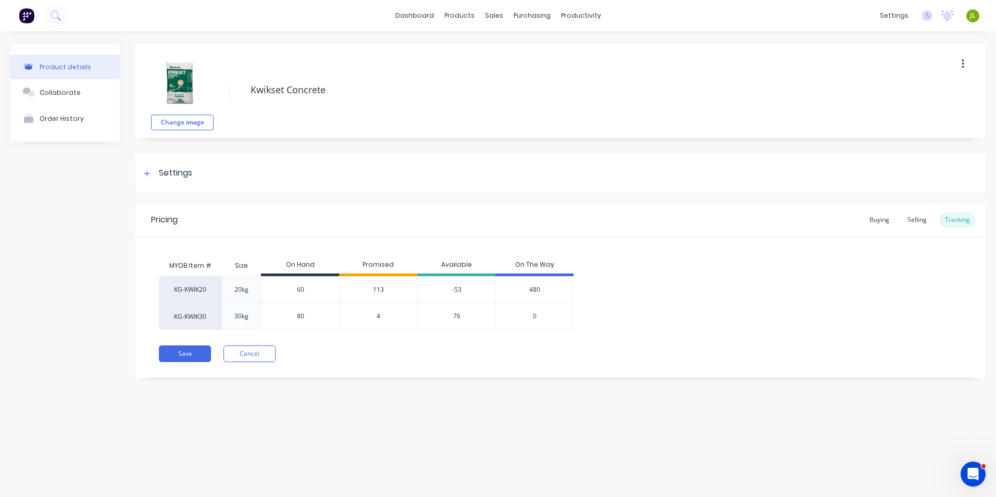
click at [377, 290] on span "113" at bounding box center [378, 289] width 11 height 9
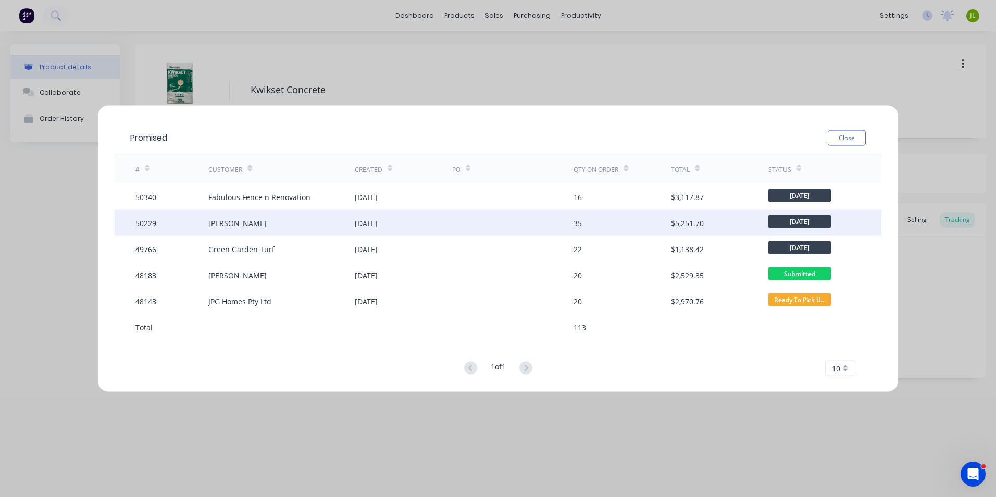
click at [386, 229] on div "[DATE]" at bounding box center [403, 223] width 97 height 26
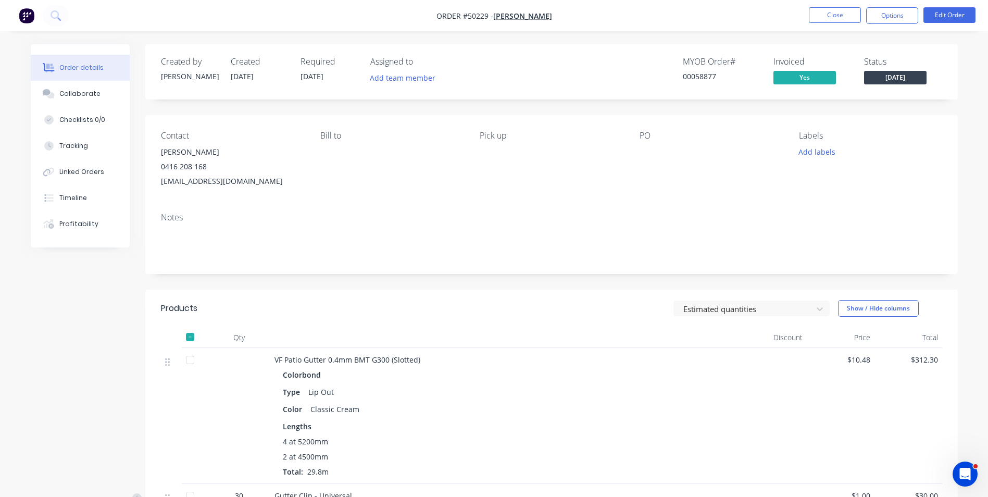
click at [581, 199] on div "Contact [PERSON_NAME] [PHONE_NUMBER] [EMAIL_ADDRESS][DOMAIN_NAME] [PERSON_NAME]…" at bounding box center [551, 159] width 813 height 89
click at [831, 14] on button "Close" at bounding box center [835, 15] width 52 height 16
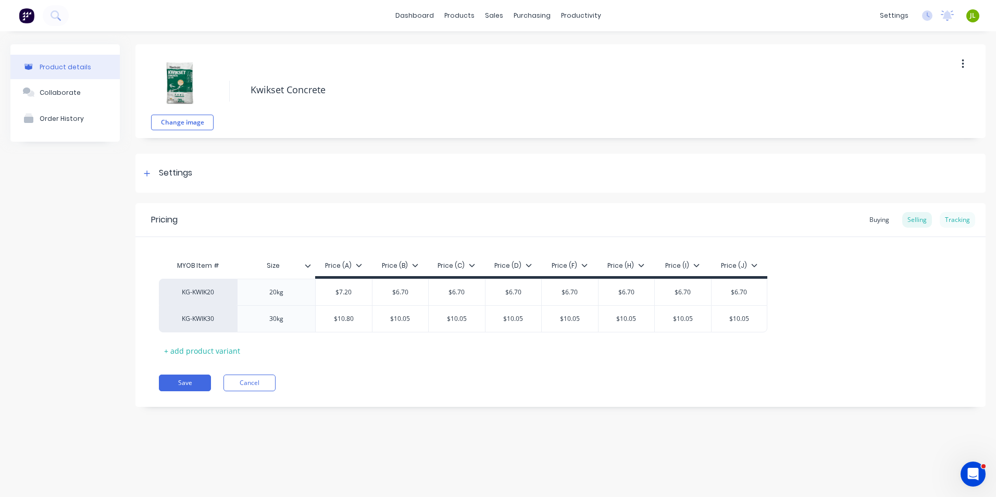
click at [956, 220] on div "Tracking" at bounding box center [957, 220] width 35 height 16
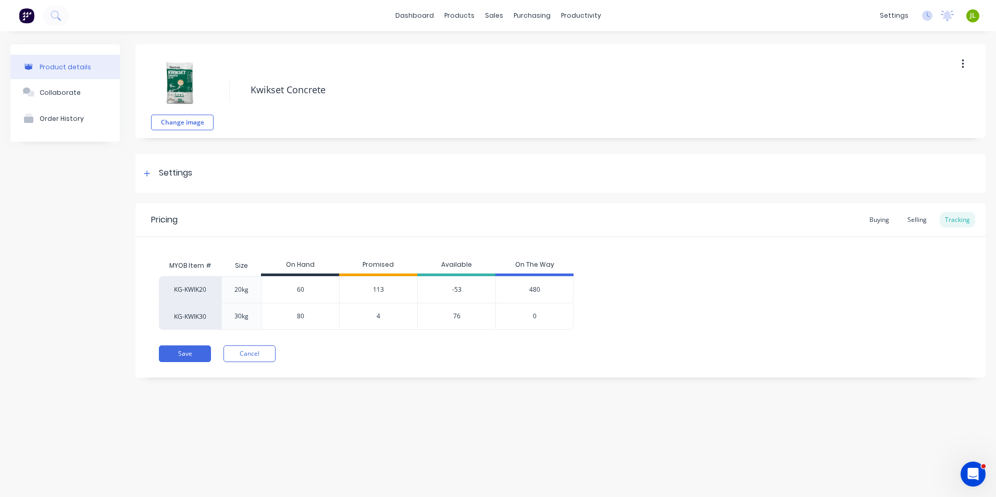
click at [380, 290] on span "113" at bounding box center [378, 289] width 11 height 9
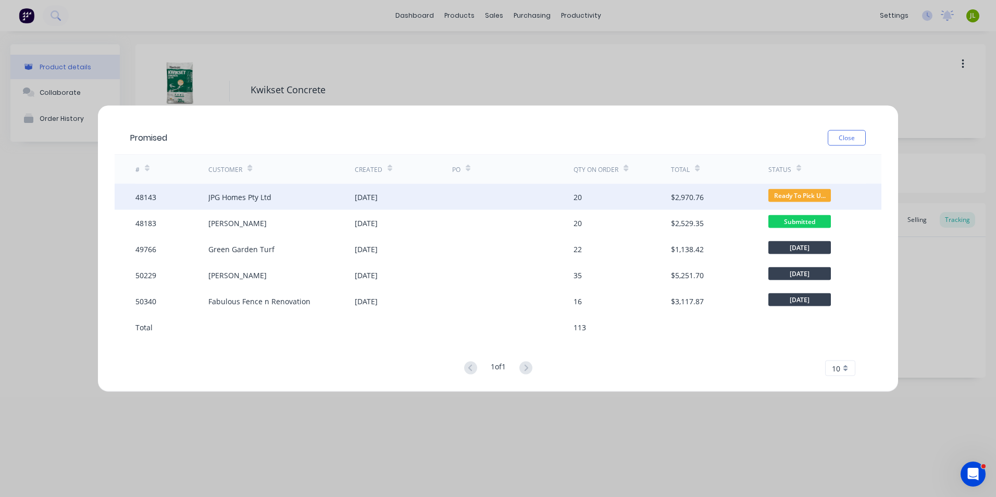
click at [378, 197] on div "[DATE]" at bounding box center [366, 196] width 23 height 11
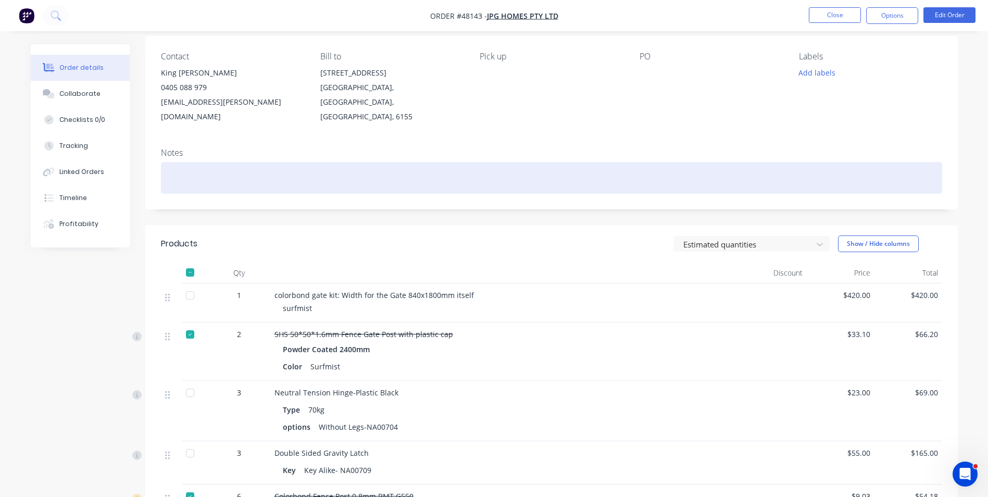
scroll to position [104, 0]
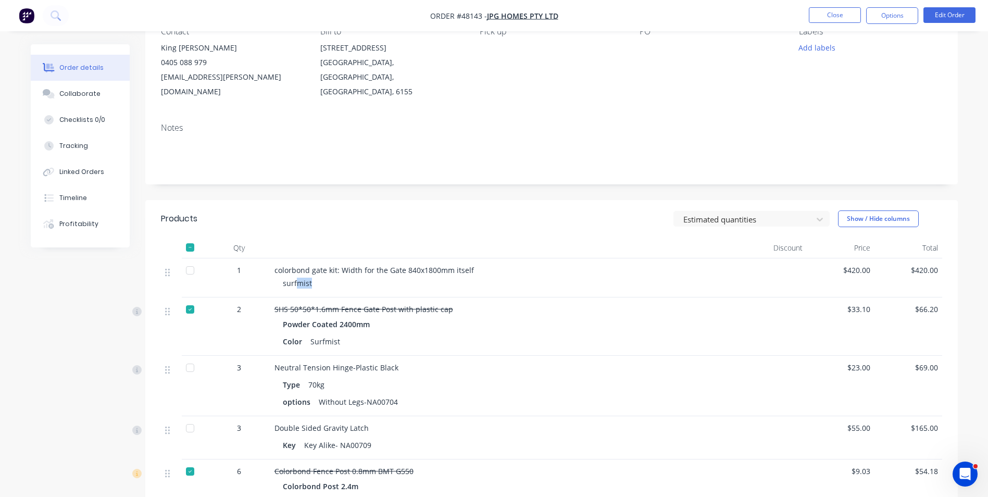
drag, startPoint x: 339, startPoint y: 276, endPoint x: 296, endPoint y: 278, distance: 42.7
click at [296, 278] on div "colorbond gate kit: Width for the Gate 840x1800mm itself surfmist" at bounding box center [504, 277] width 469 height 39
click at [456, 278] on div "surfmist" at bounding box center [509, 283] width 452 height 11
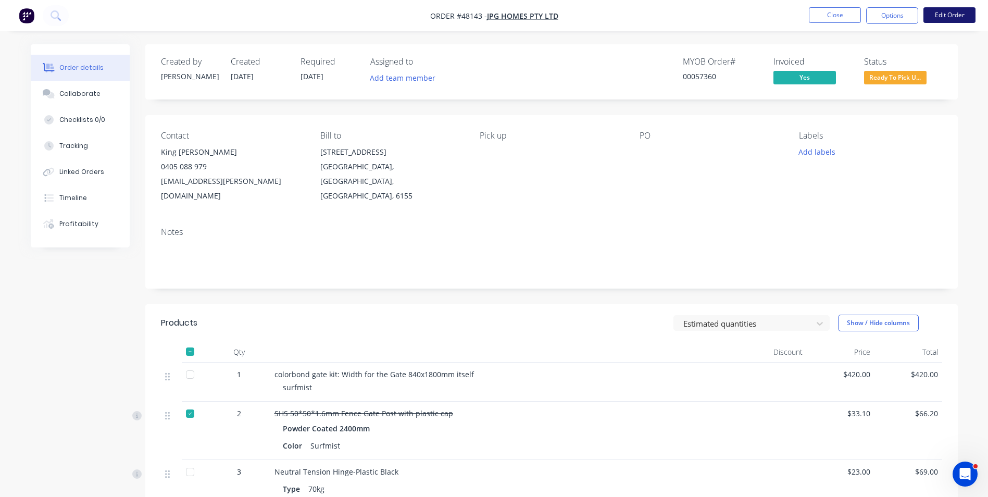
click at [940, 18] on button "Edit Order" at bounding box center [949, 15] width 52 height 16
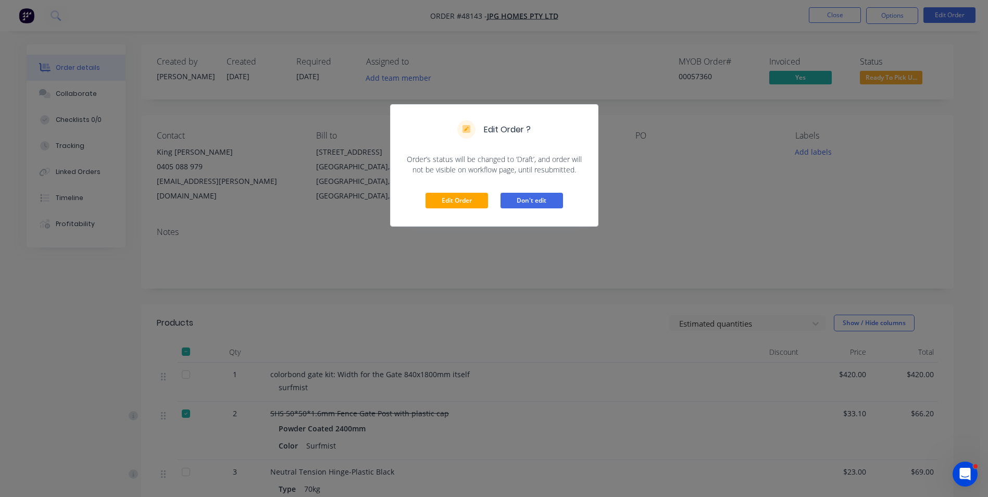
click at [543, 204] on button "Don't edit" at bounding box center [532, 201] width 63 height 16
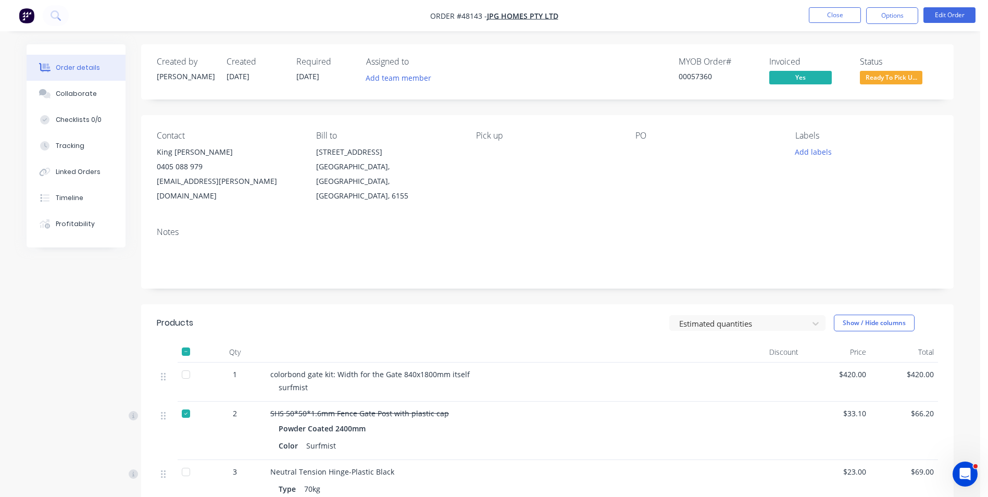
click at [724, 202] on div "Edit Order ? Order’s status will be changed to ‘Draft’, and order will not be v…" at bounding box center [494, 248] width 988 height 497
click at [832, 15] on button "Close" at bounding box center [835, 15] width 52 height 16
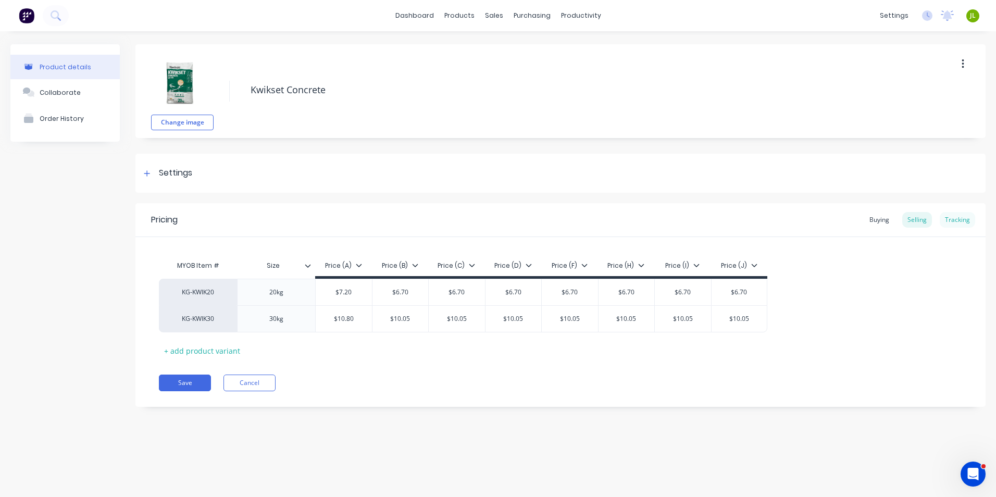
click at [958, 218] on div "Tracking" at bounding box center [957, 220] width 35 height 16
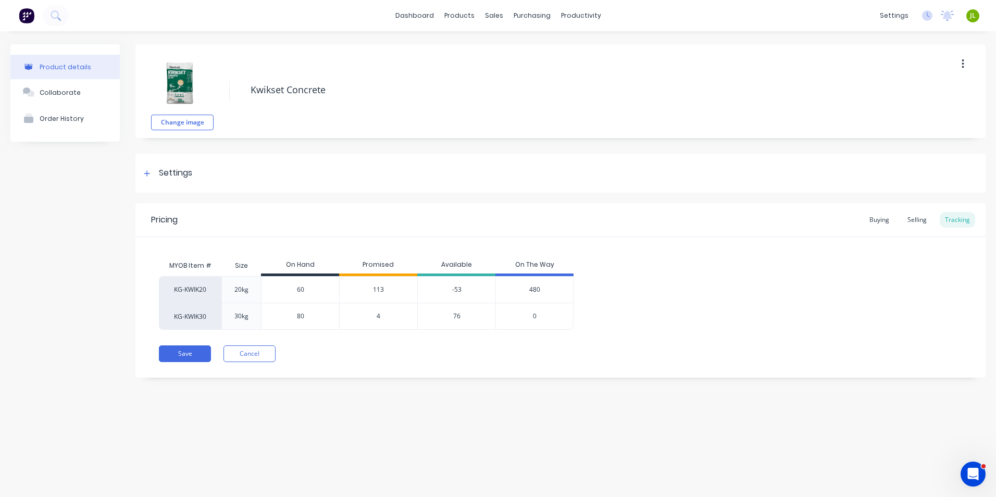
click at [373, 289] on span "113" at bounding box center [378, 289] width 11 height 9
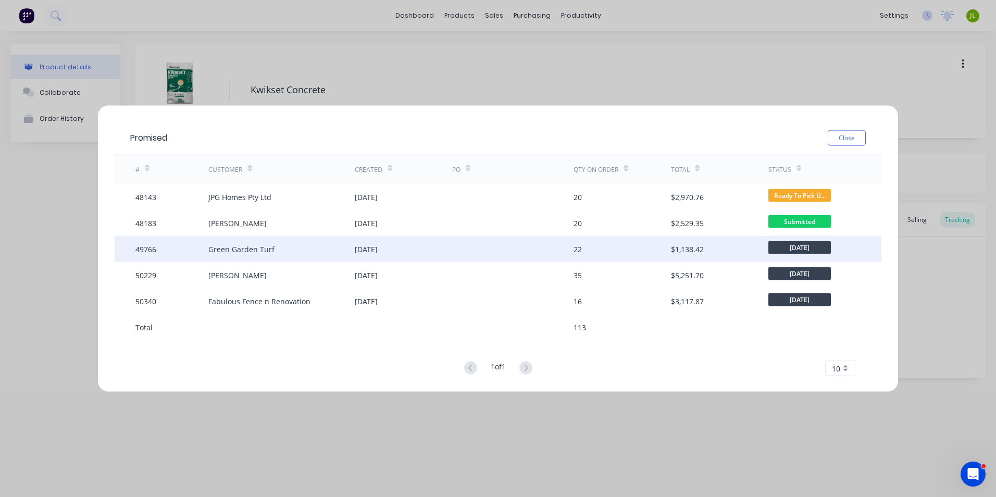
click at [409, 253] on div "[DATE]" at bounding box center [403, 249] width 97 height 26
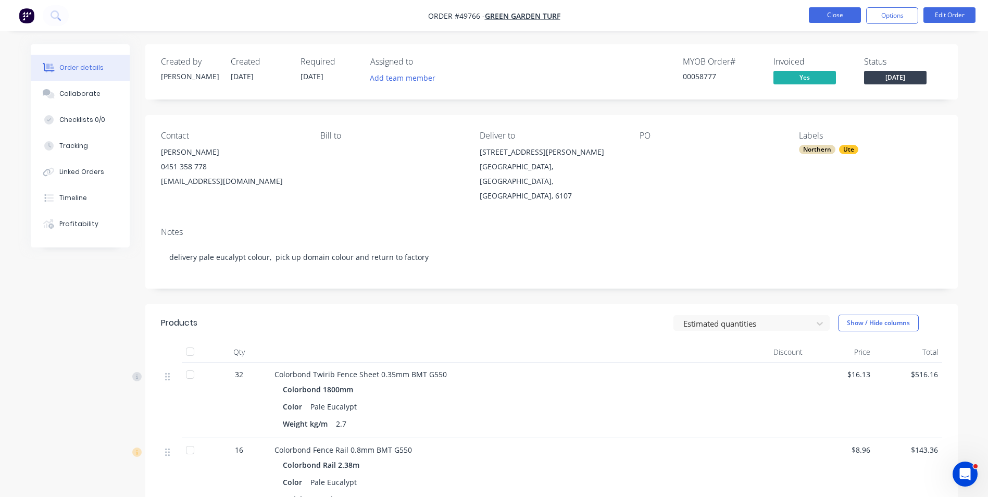
click at [841, 19] on button "Close" at bounding box center [835, 15] width 52 height 16
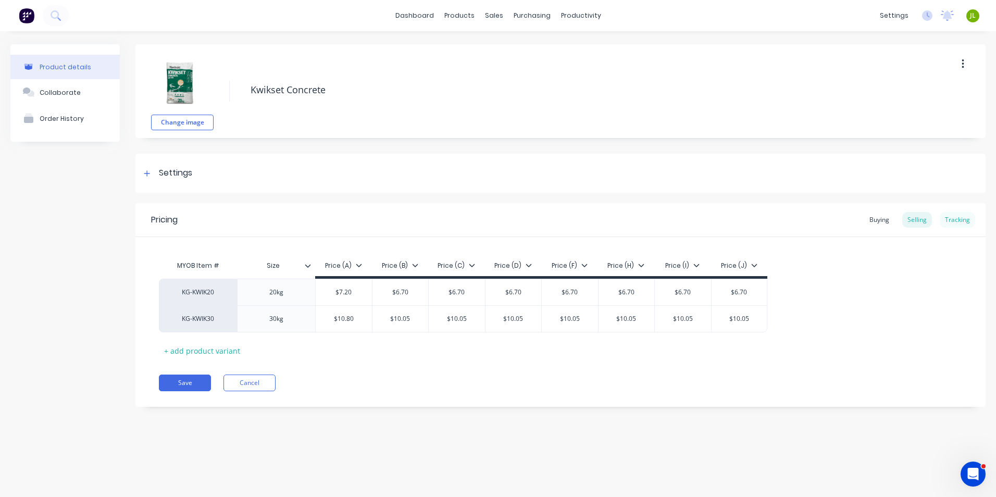
click at [948, 217] on div "Tracking" at bounding box center [957, 220] width 35 height 16
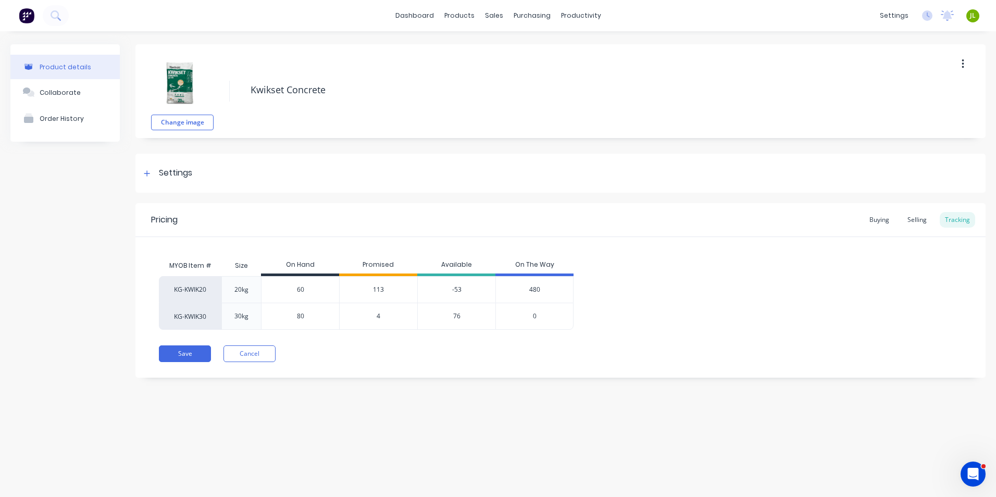
click at [379, 292] on span "113" at bounding box center [378, 289] width 11 height 9
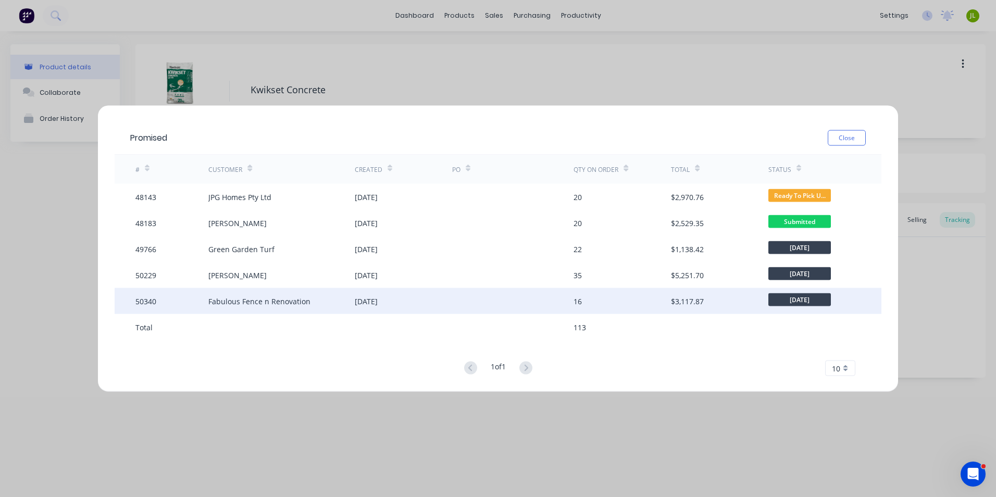
click at [371, 300] on div "[DATE]" at bounding box center [366, 300] width 23 height 11
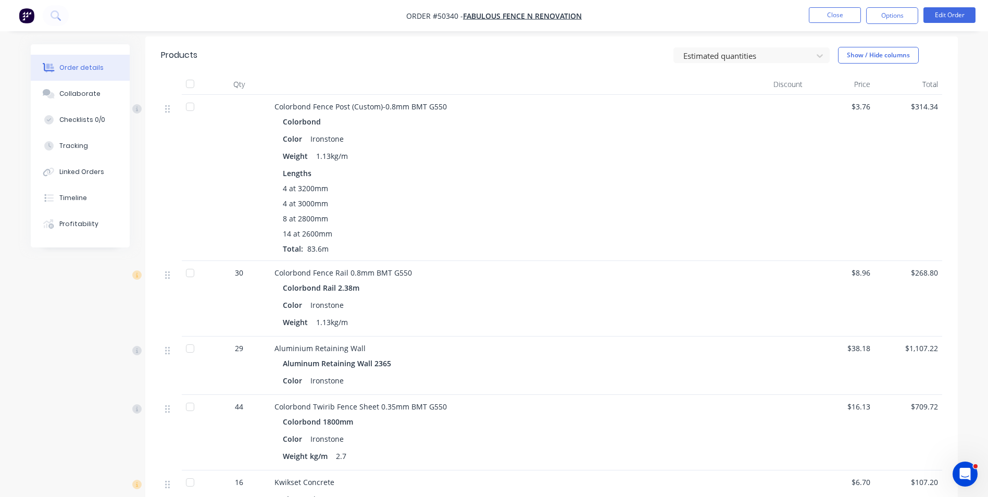
scroll to position [104, 0]
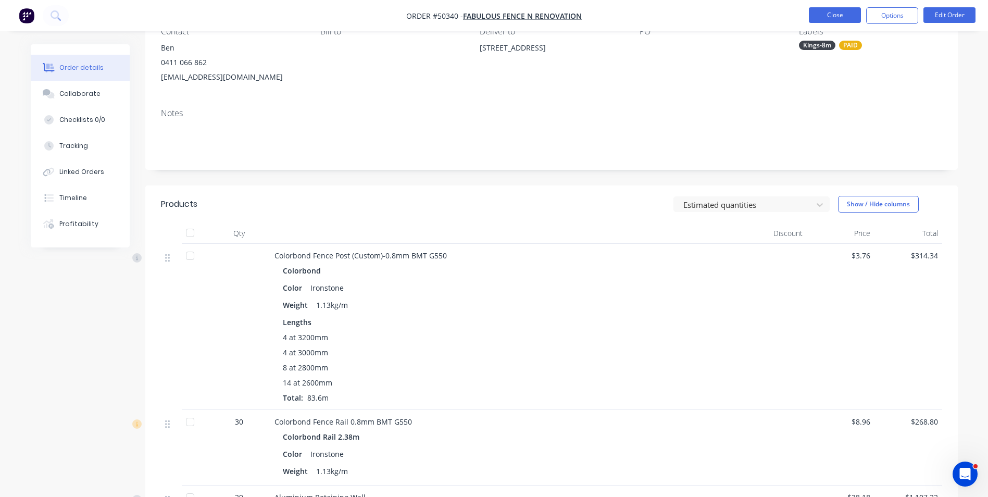
click at [825, 17] on button "Close" at bounding box center [835, 15] width 52 height 16
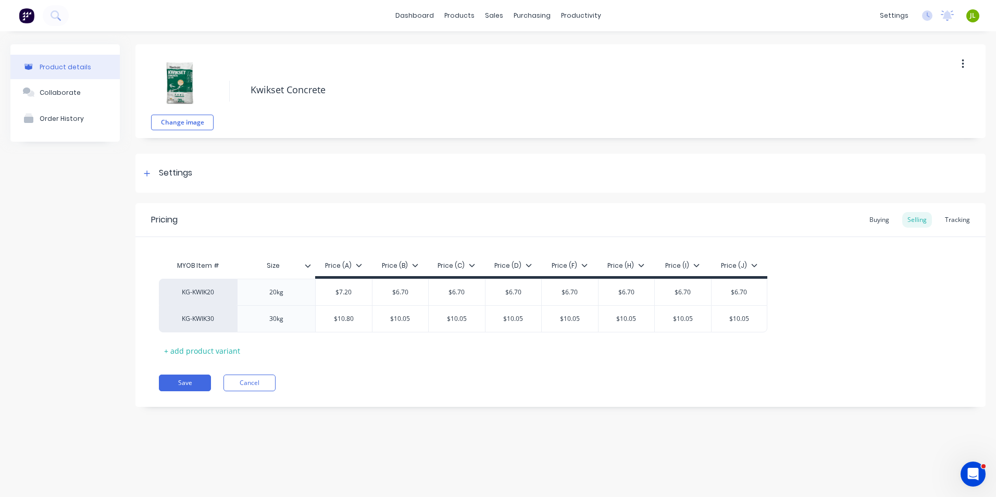
type textarea "x"
click at [957, 226] on div "Tracking" at bounding box center [957, 220] width 35 height 16
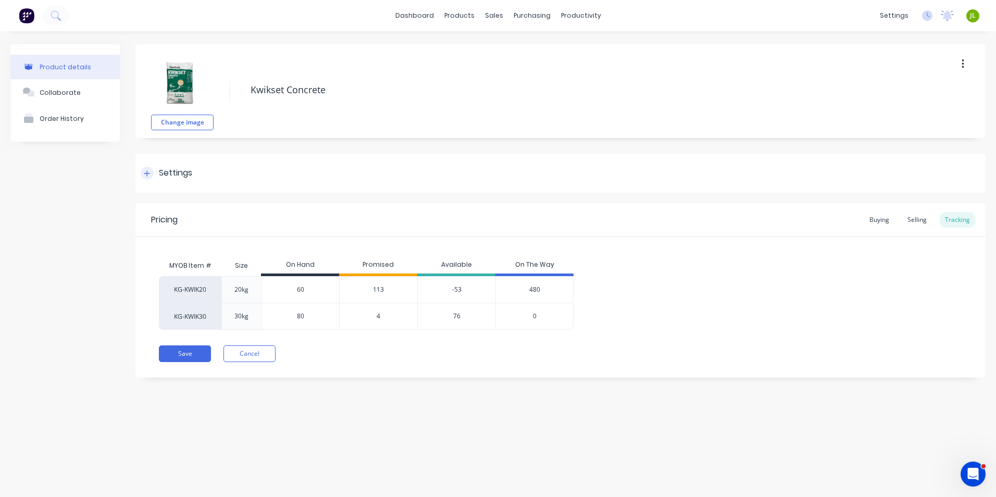
click at [460, 182] on div "Settings" at bounding box center [560, 173] width 850 height 39
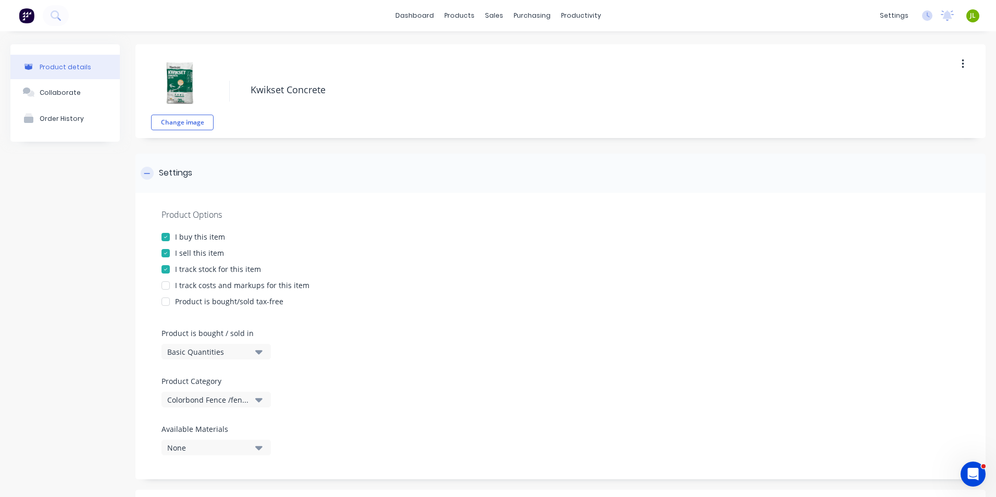
click at [710, 164] on div "Settings" at bounding box center [560, 173] width 850 height 39
